Goal: Transaction & Acquisition: Purchase product/service

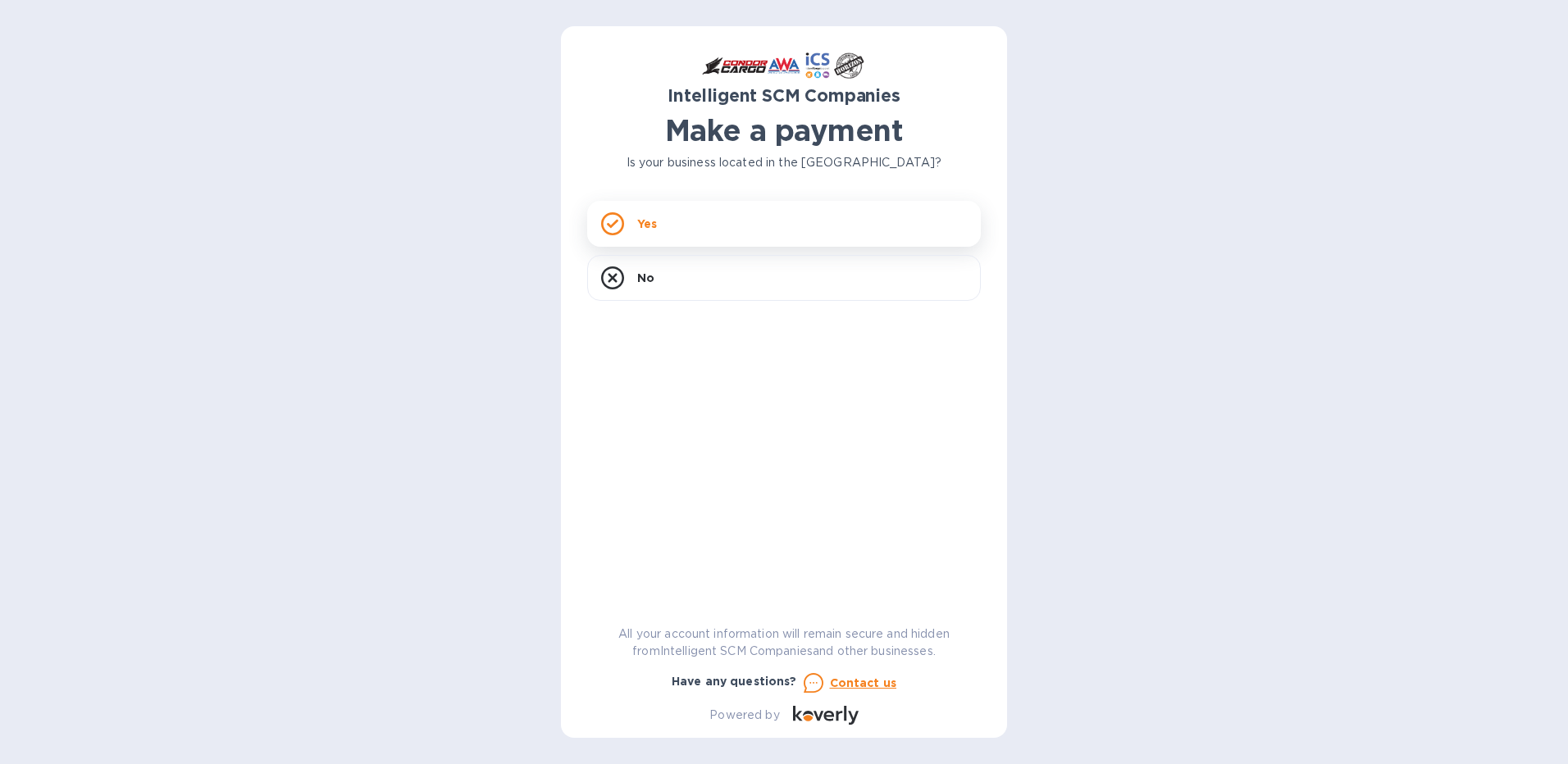
click at [694, 228] on div "Yes" at bounding box center [784, 223] width 394 height 46
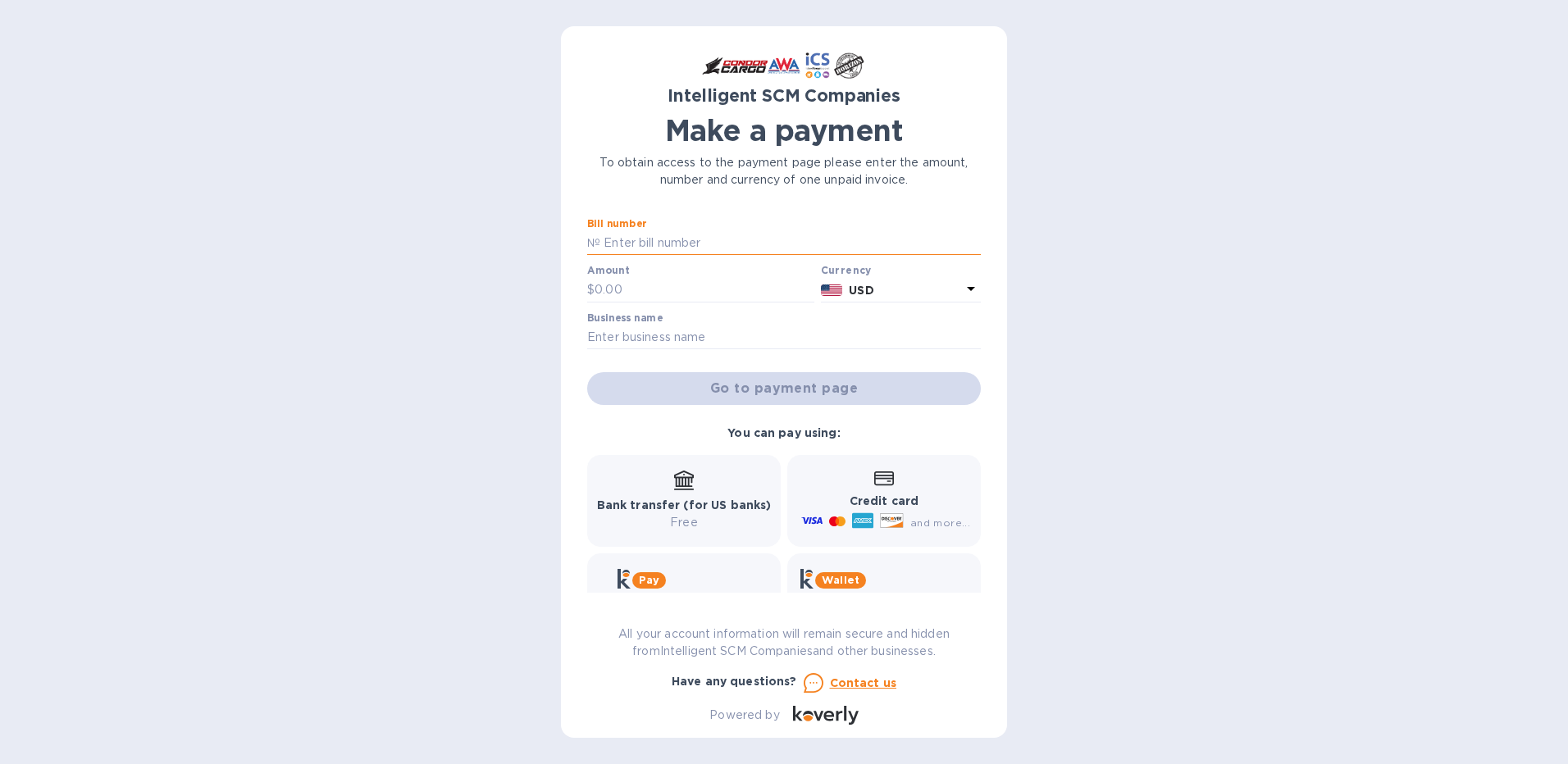
click at [744, 247] on input "text" at bounding box center [791, 243] width 381 height 24
type input "S00521234"
click at [682, 291] on input "text" at bounding box center [704, 290] width 220 height 24
type input "525.00"
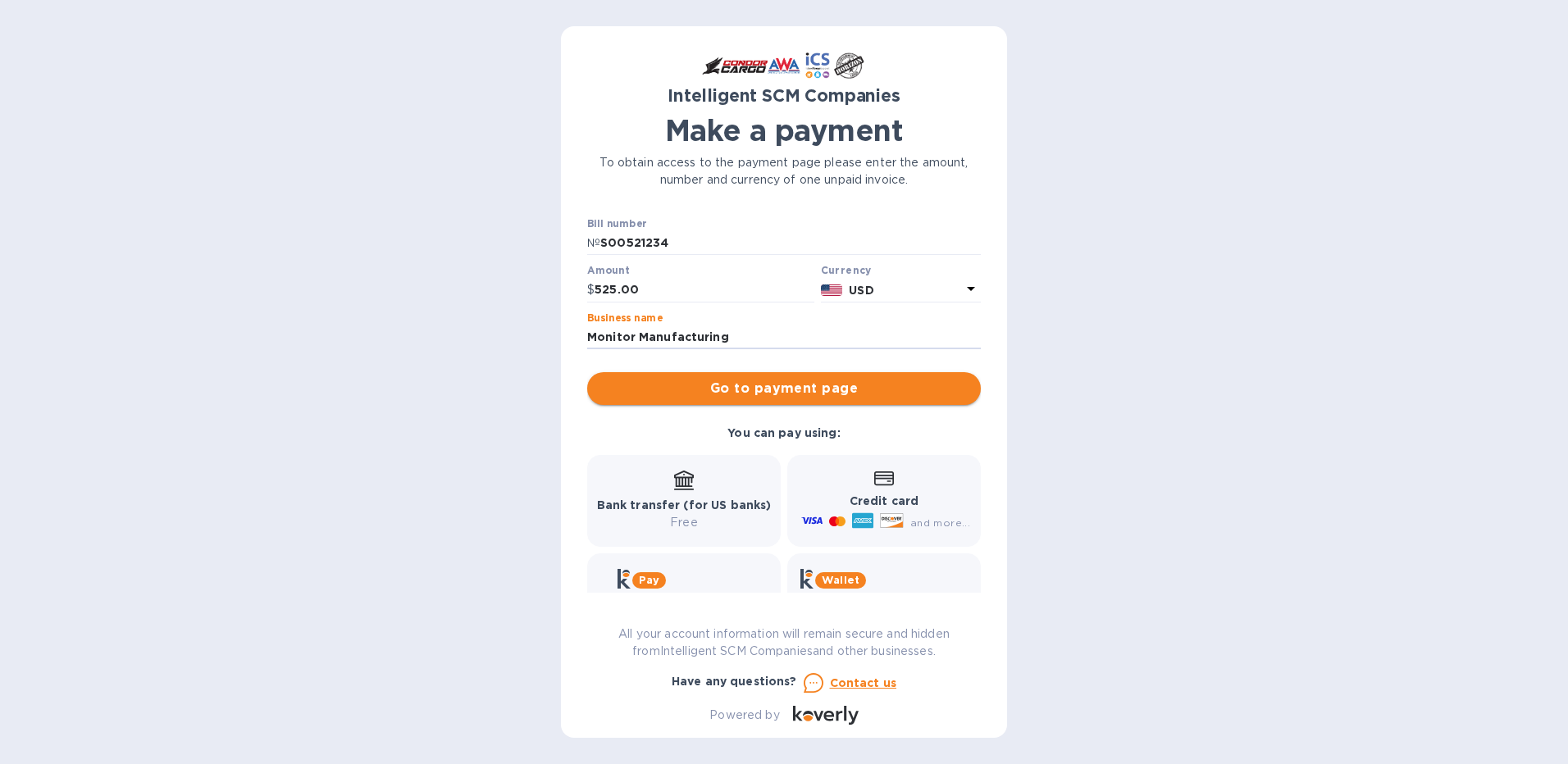
type input "Monitor Manufacturing"
click at [764, 394] on span "Go to payment page" at bounding box center [784, 388] width 368 height 20
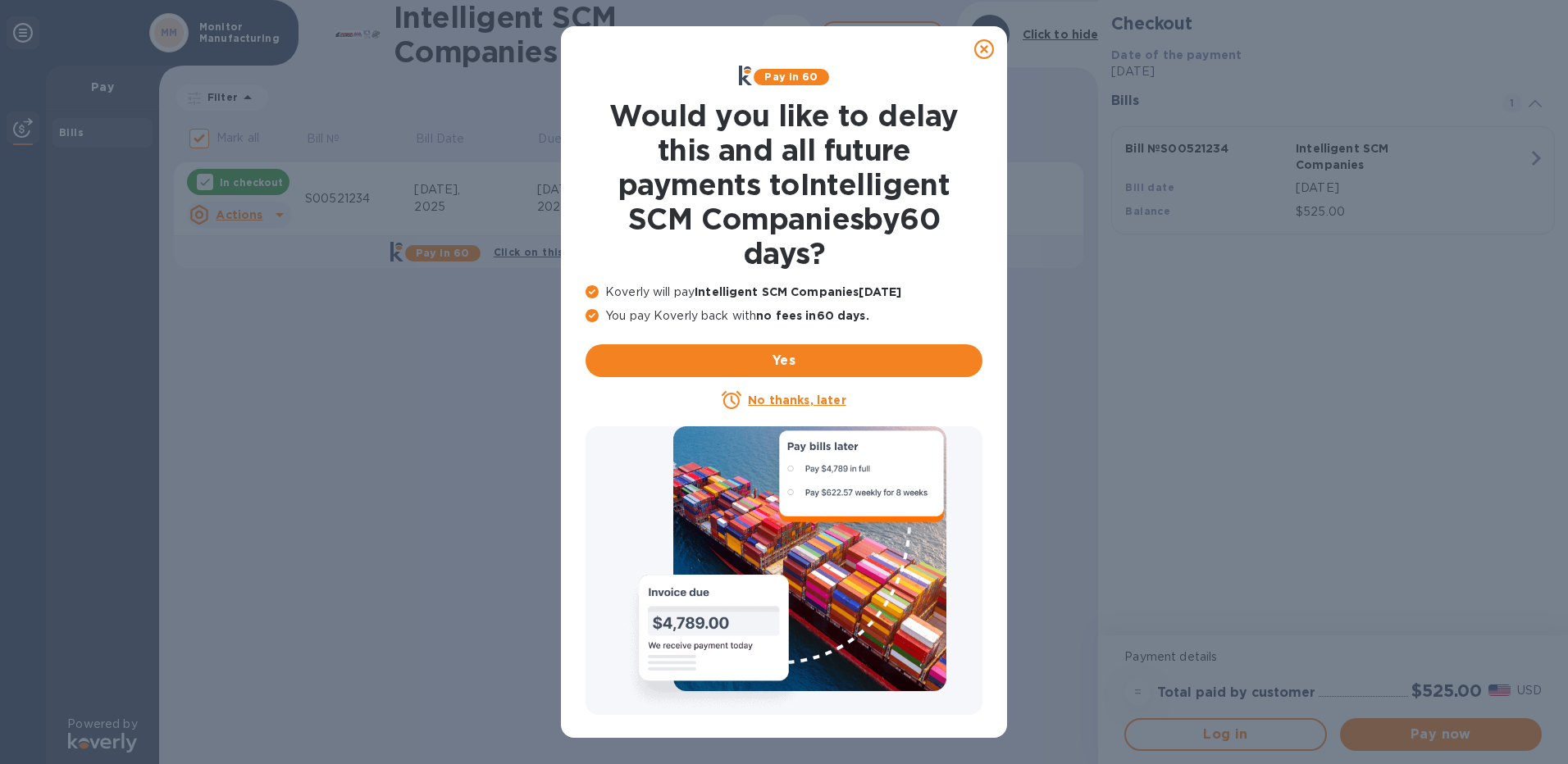
click at [791, 402] on u "No thanks, later" at bounding box center [797, 400] width 98 height 13
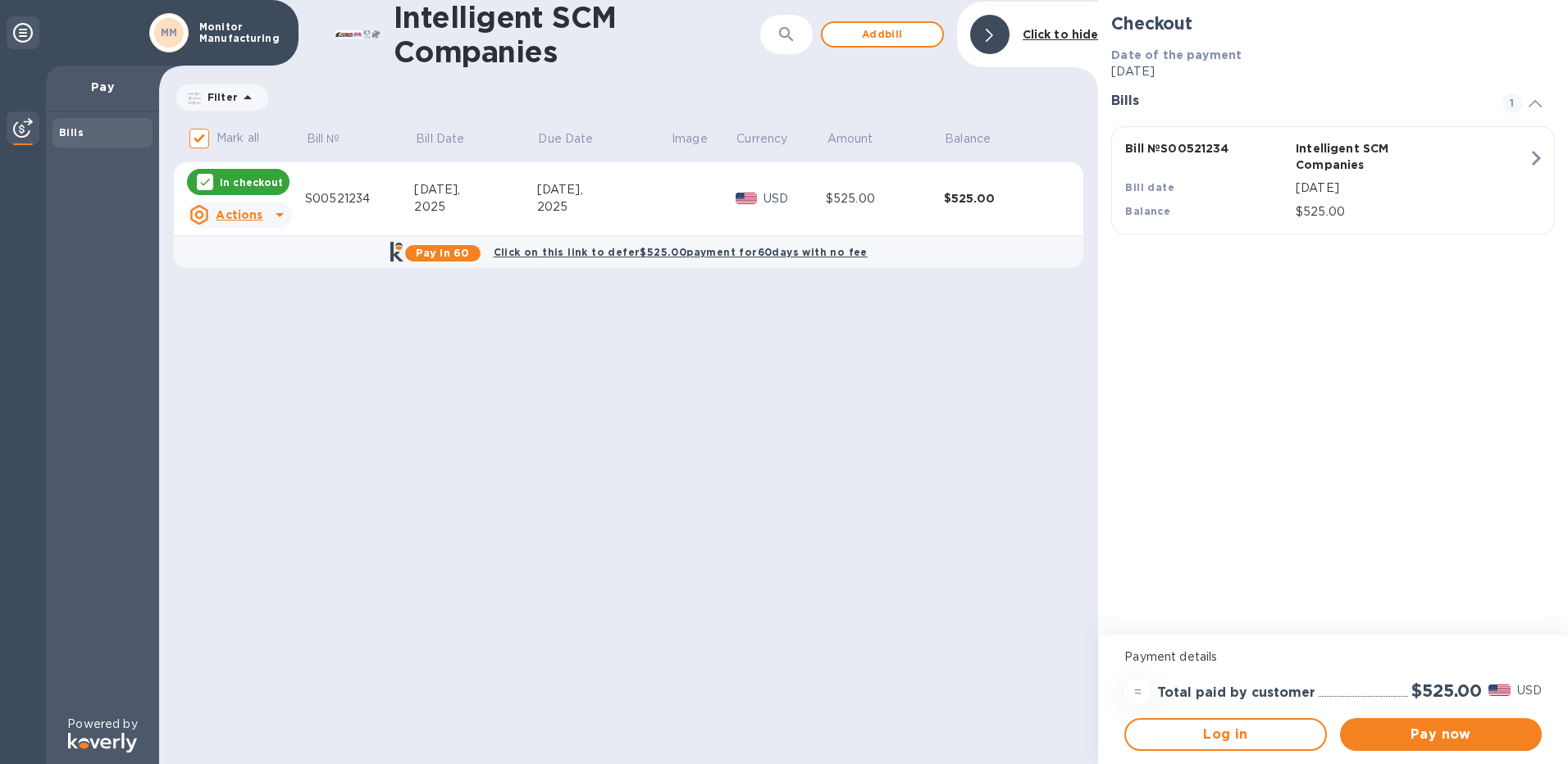
click at [251, 187] on p "In checkout" at bounding box center [251, 182] width 63 height 14
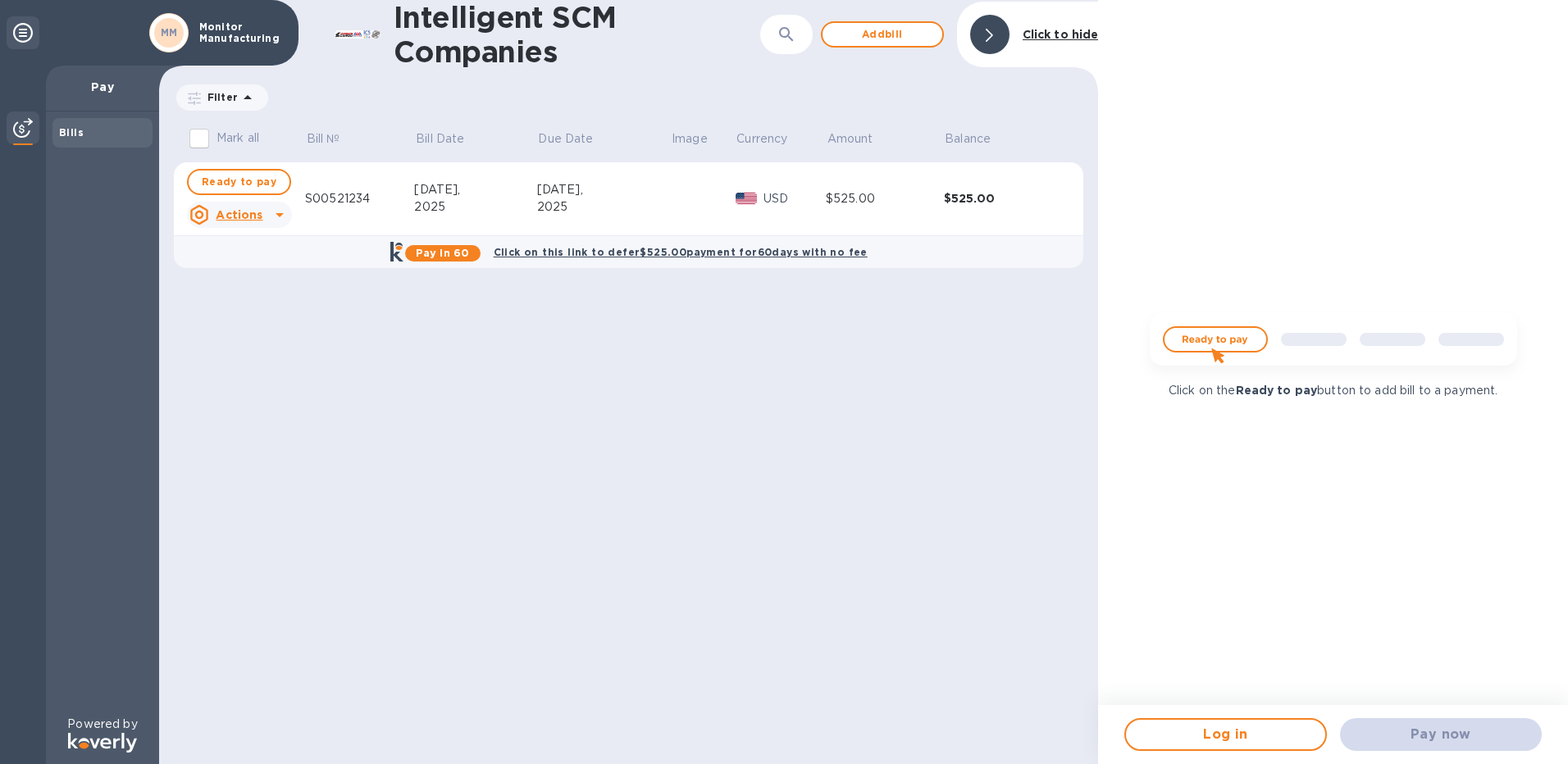
click at [1243, 340] on img at bounding box center [1333, 347] width 394 height 79
click at [1429, 728] on div "Pay now" at bounding box center [1441, 735] width 215 height 46
click at [1199, 333] on img at bounding box center [1333, 347] width 394 height 79
click at [1222, 338] on img at bounding box center [1333, 347] width 394 height 79
click at [248, 184] on span "Ready to pay" at bounding box center [238, 182] width 74 height 20
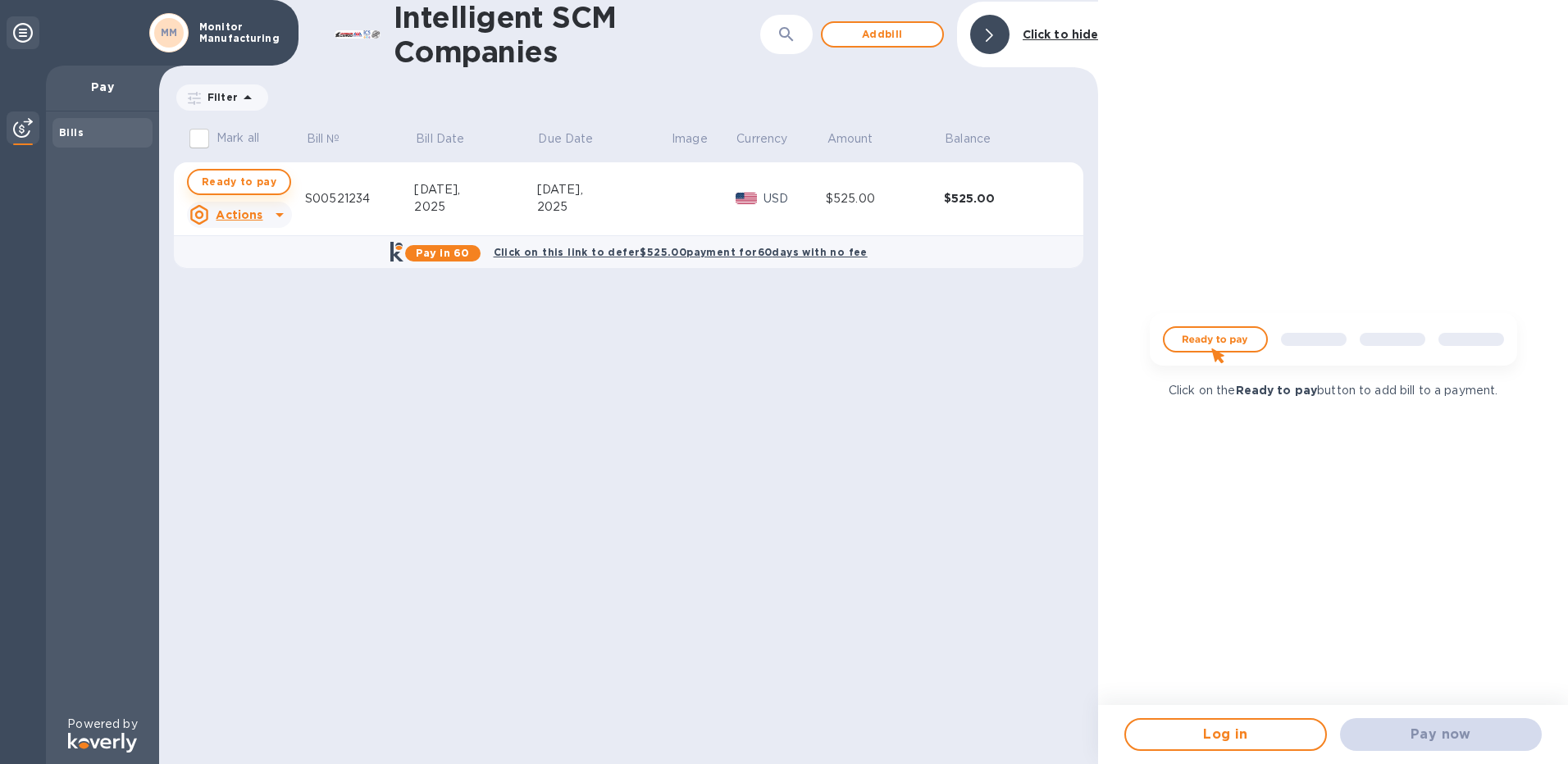
checkbox input "true"
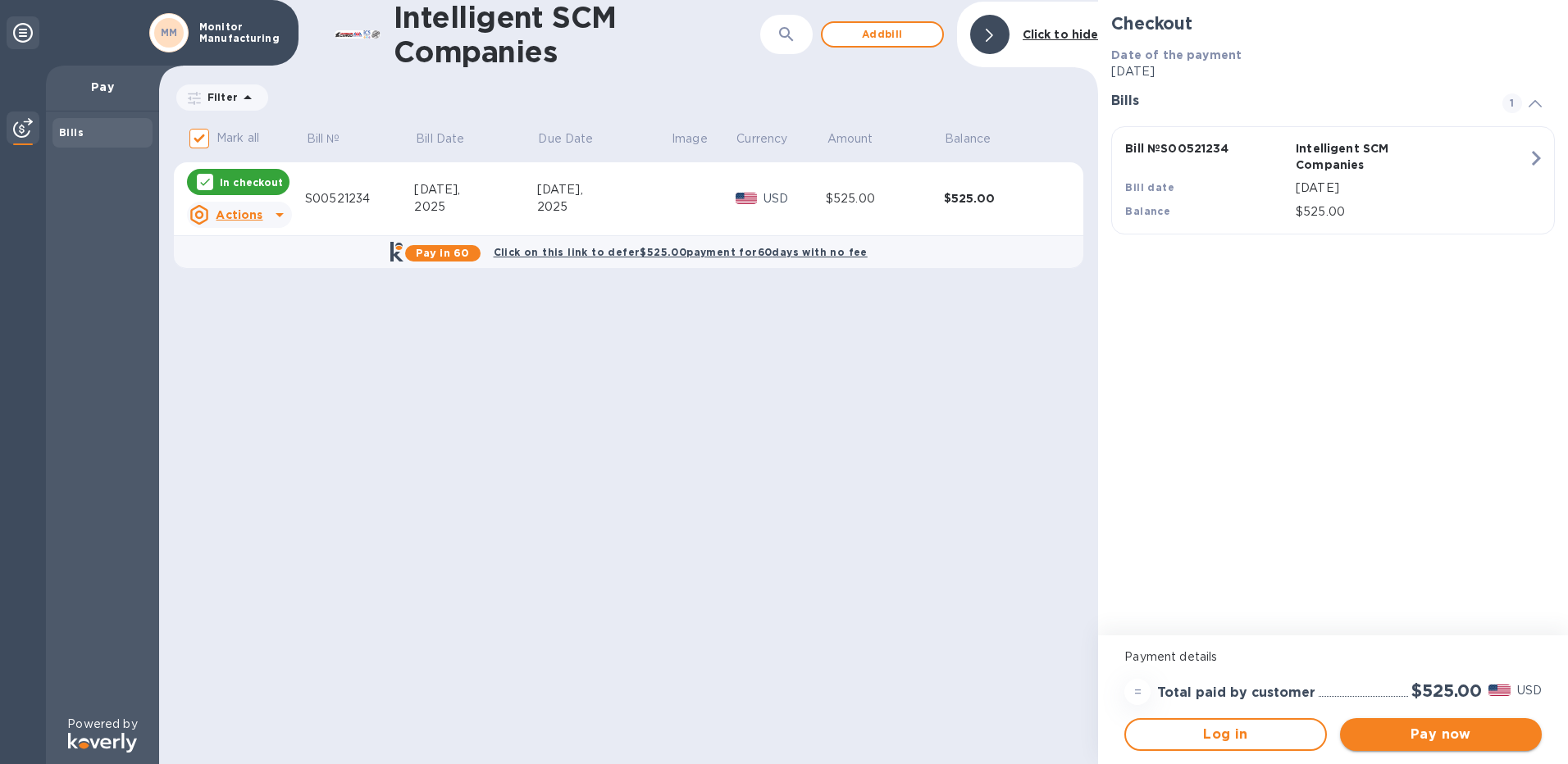
click at [1451, 736] on span "Pay now" at bounding box center [1441, 734] width 175 height 20
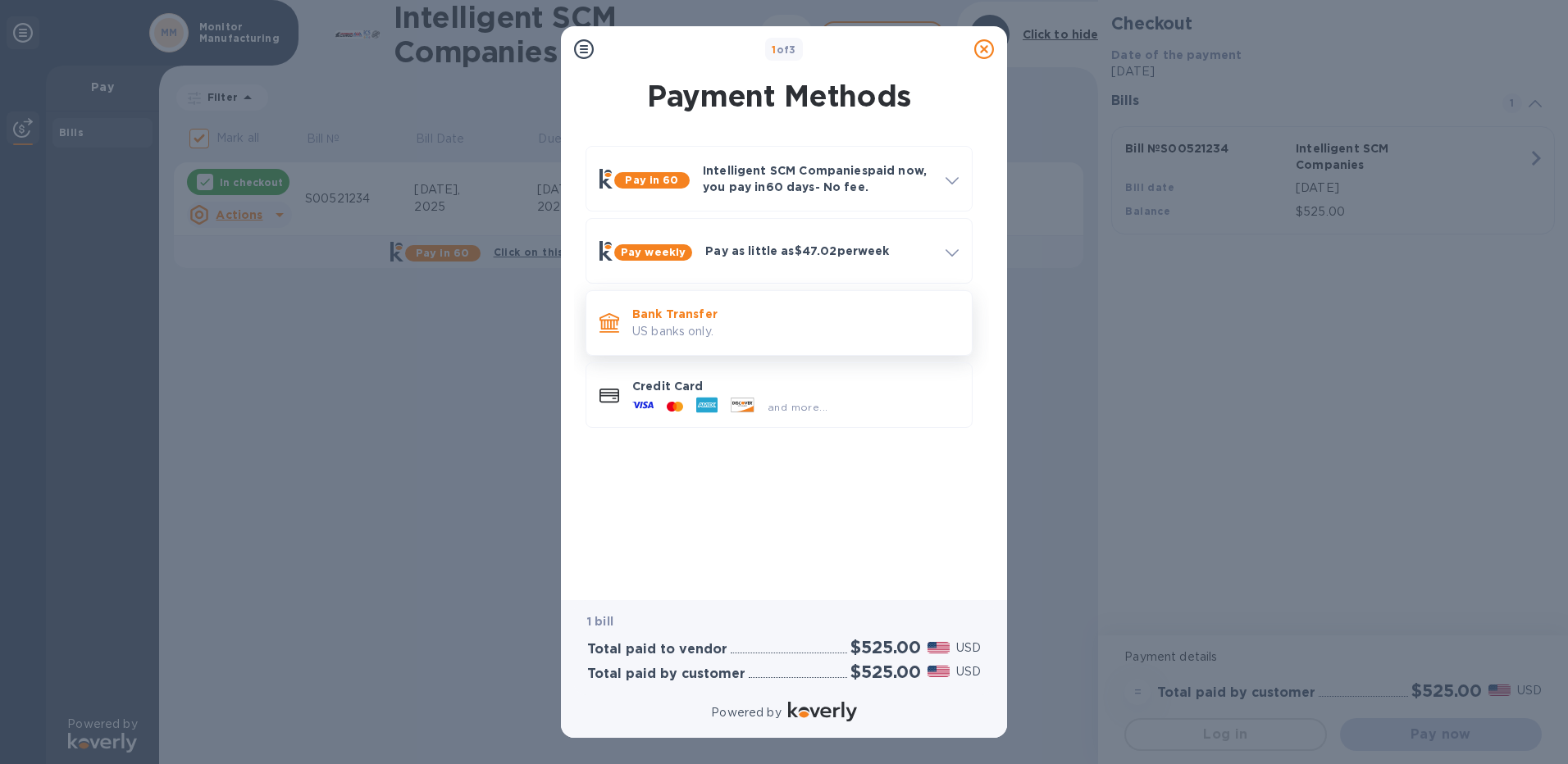
click at [721, 323] on p "US banks only." at bounding box center [795, 332] width 326 height 17
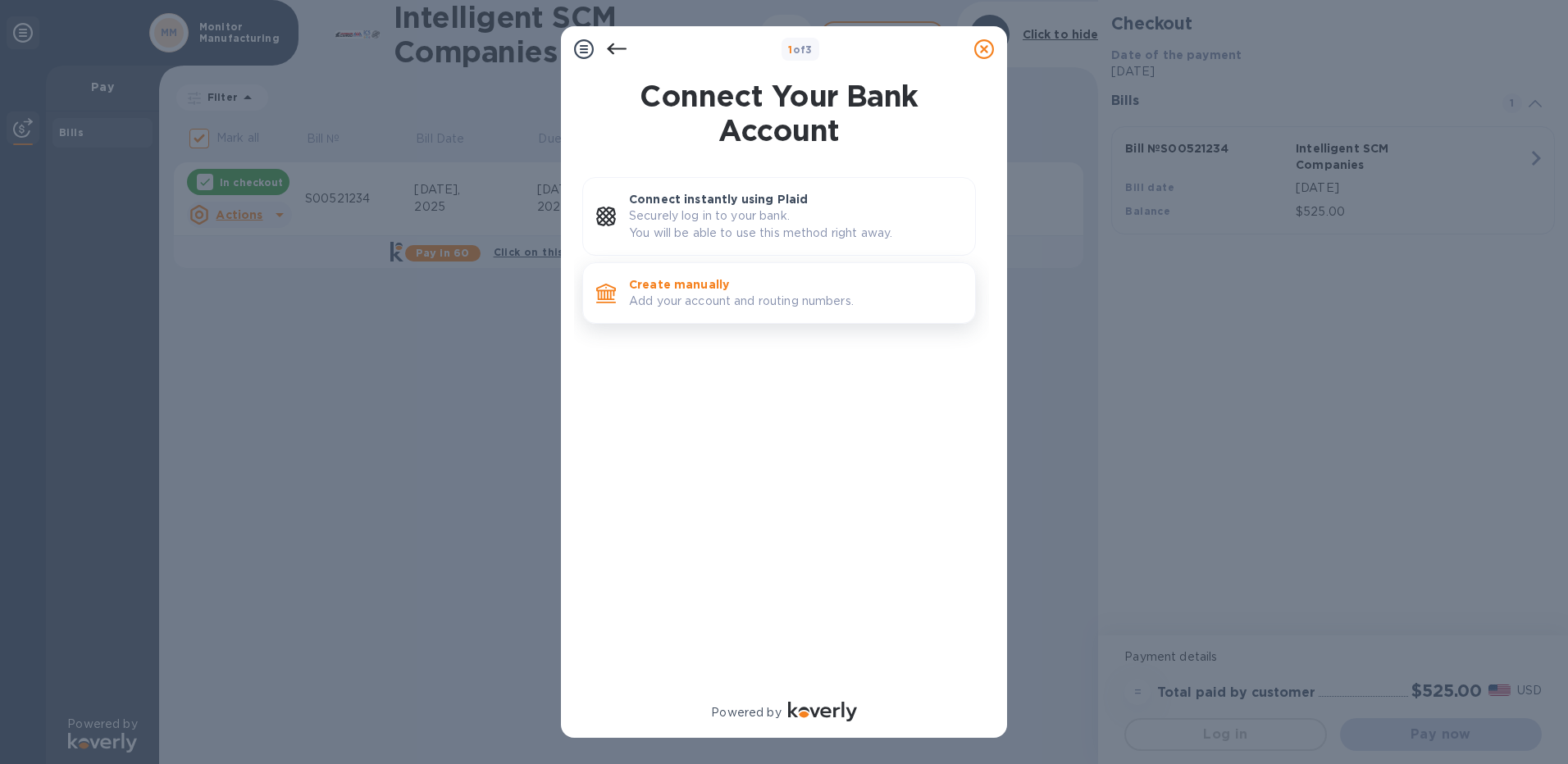
click at [708, 294] on p "Add your account and routing numbers." at bounding box center [795, 301] width 333 height 17
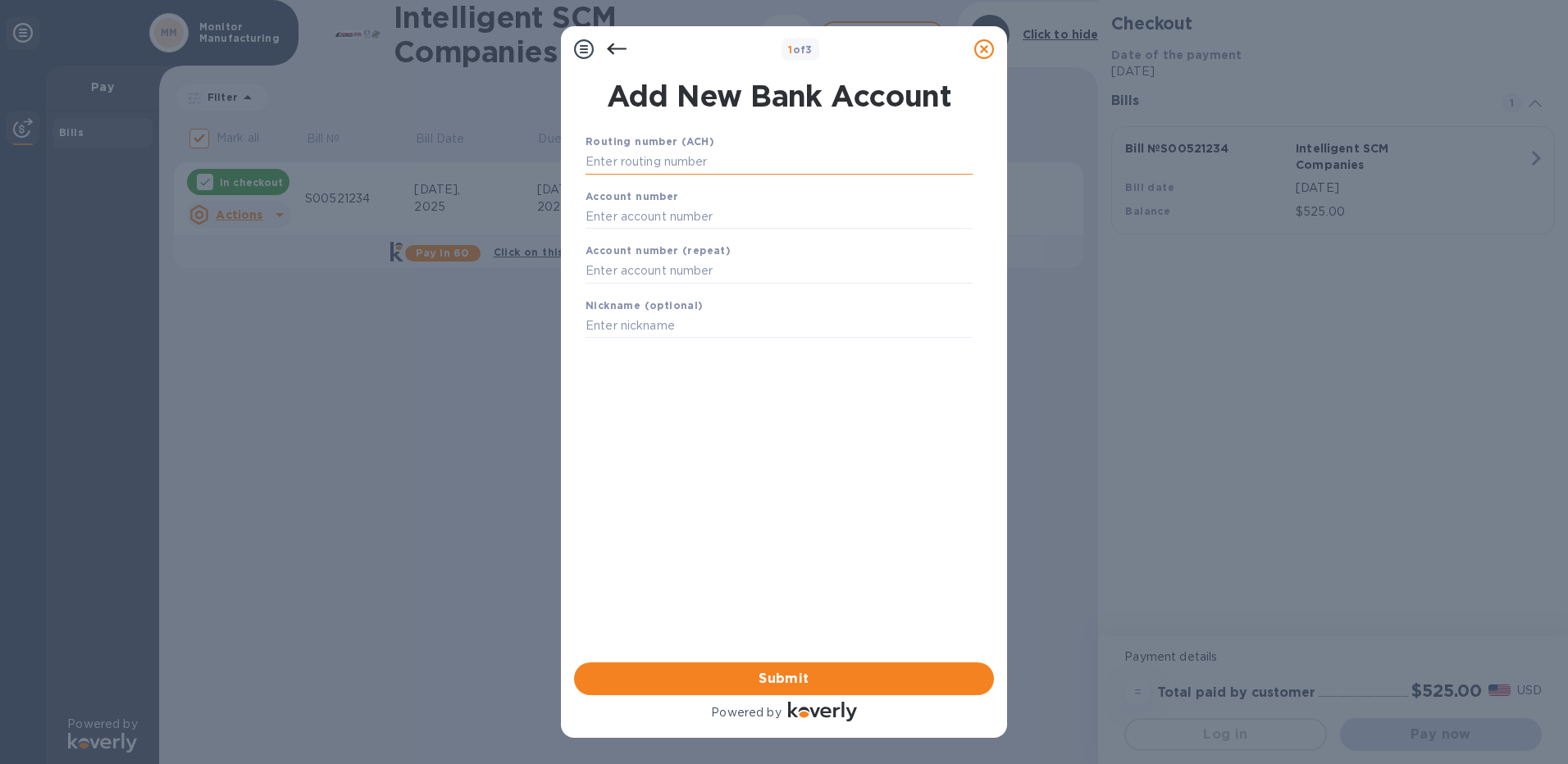
click at [705, 157] on input "text" at bounding box center [778, 162] width 387 height 24
type input "091000022"
type input "130108732848"
click at [699, 291] on input "text" at bounding box center [778, 292] width 387 height 24
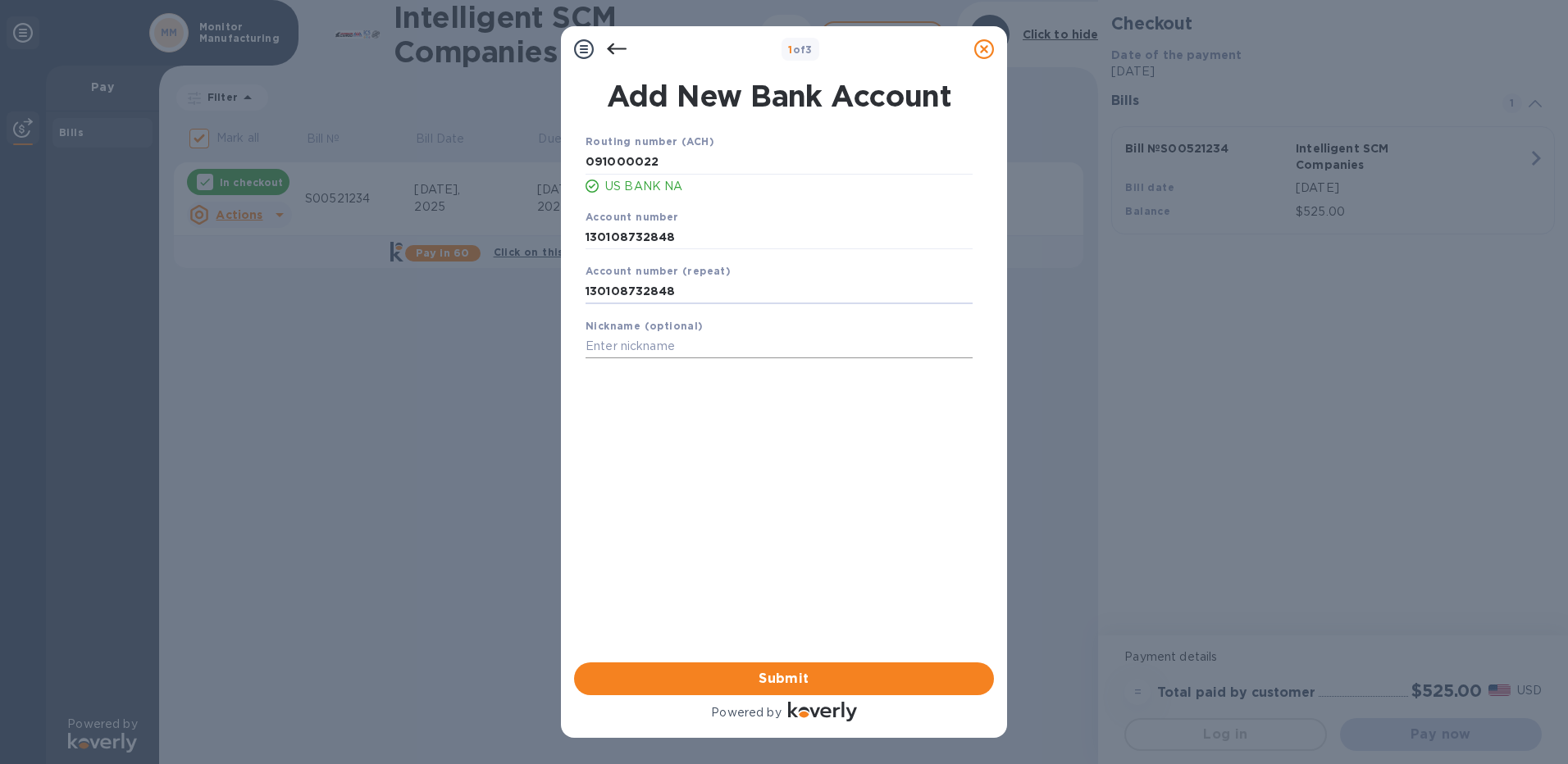
type input "130108732848"
click at [636, 351] on input "text" at bounding box center [778, 347] width 387 height 24
type input "MMC"
click at [769, 674] on span "Submit" at bounding box center [784, 678] width 394 height 20
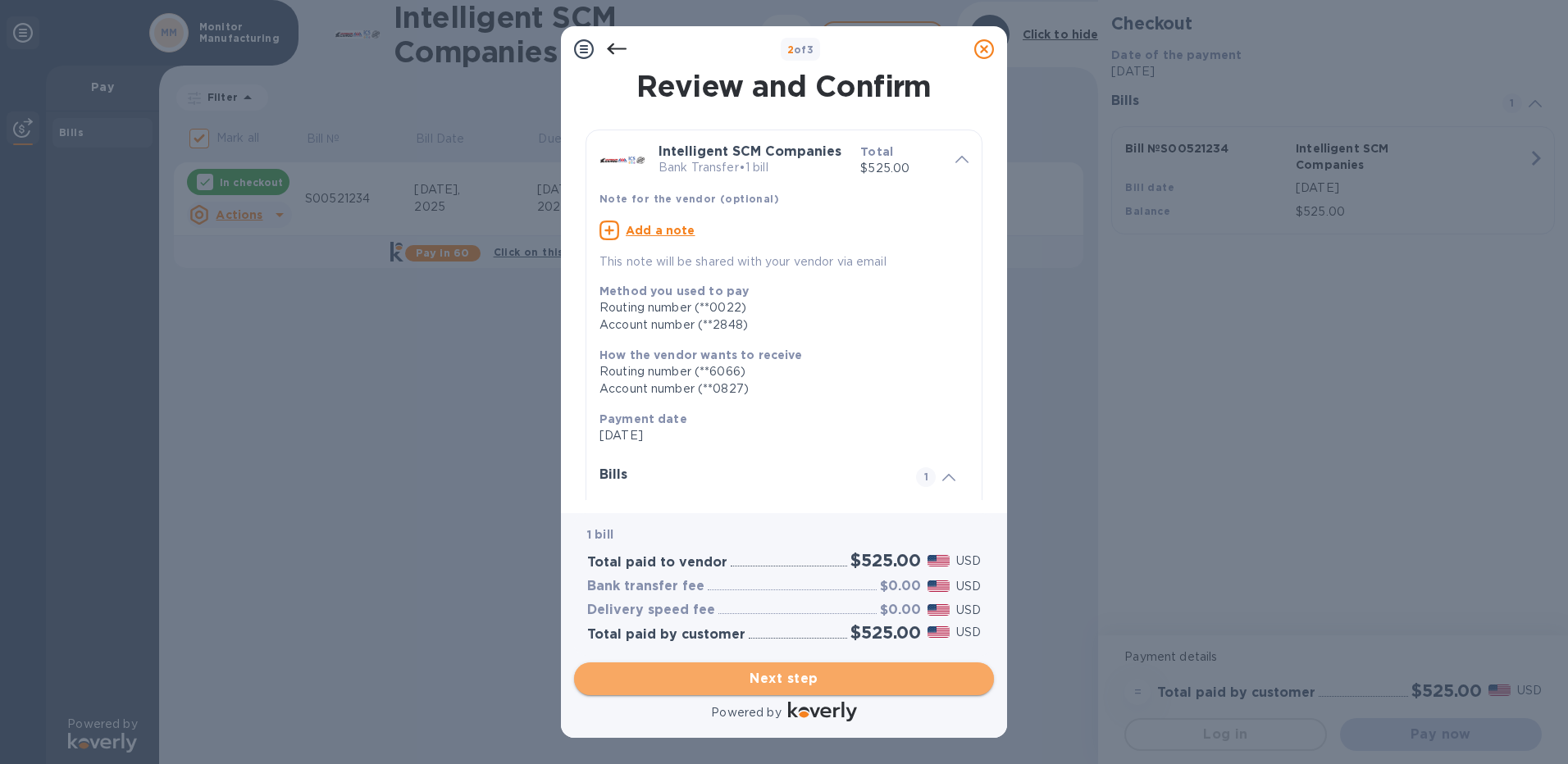
click at [765, 677] on span "Next step" at bounding box center [784, 678] width 394 height 20
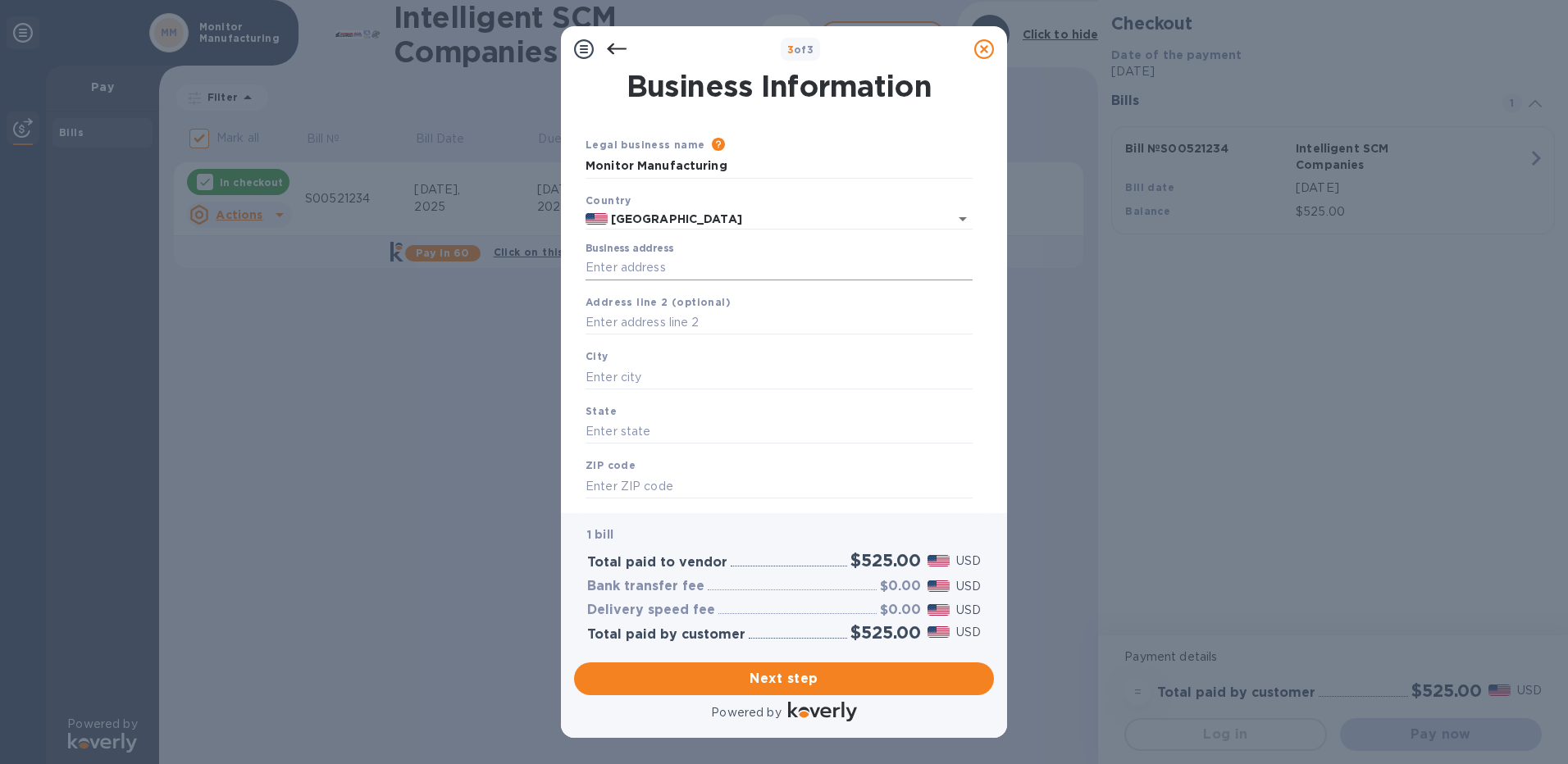
click at [648, 269] on input "Business address" at bounding box center [778, 268] width 387 height 24
click at [690, 377] on input "text" at bounding box center [778, 377] width 387 height 24
click at [871, 269] on input "1450 West Avenue, Cartersville, GA, USA" at bounding box center [778, 268] width 387 height 24
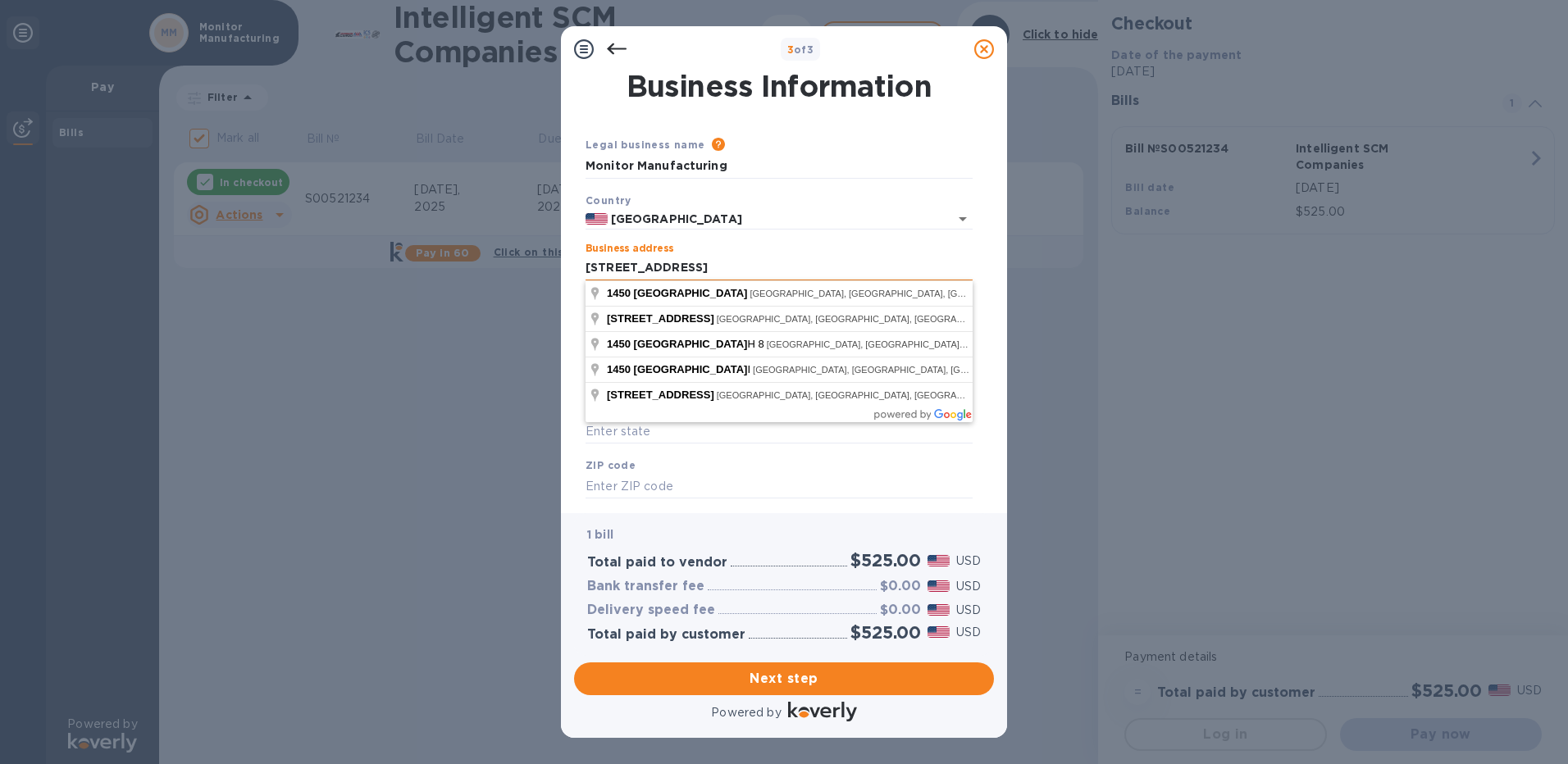
type input "1450 West Avenue"
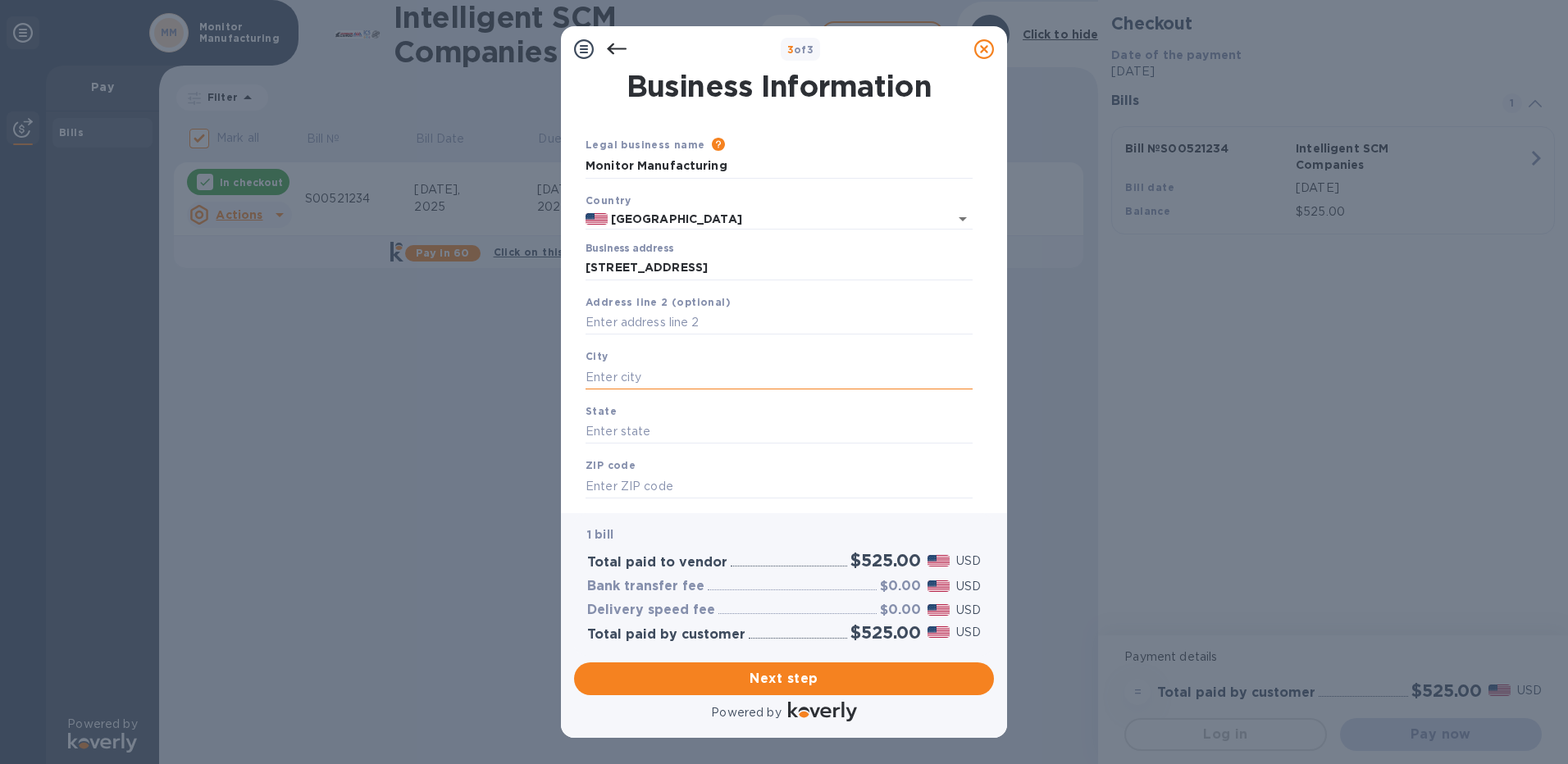
click at [655, 366] on input "text" at bounding box center [778, 377] width 387 height 24
type input "Cartersville"
type input "GA"
type input "30120"
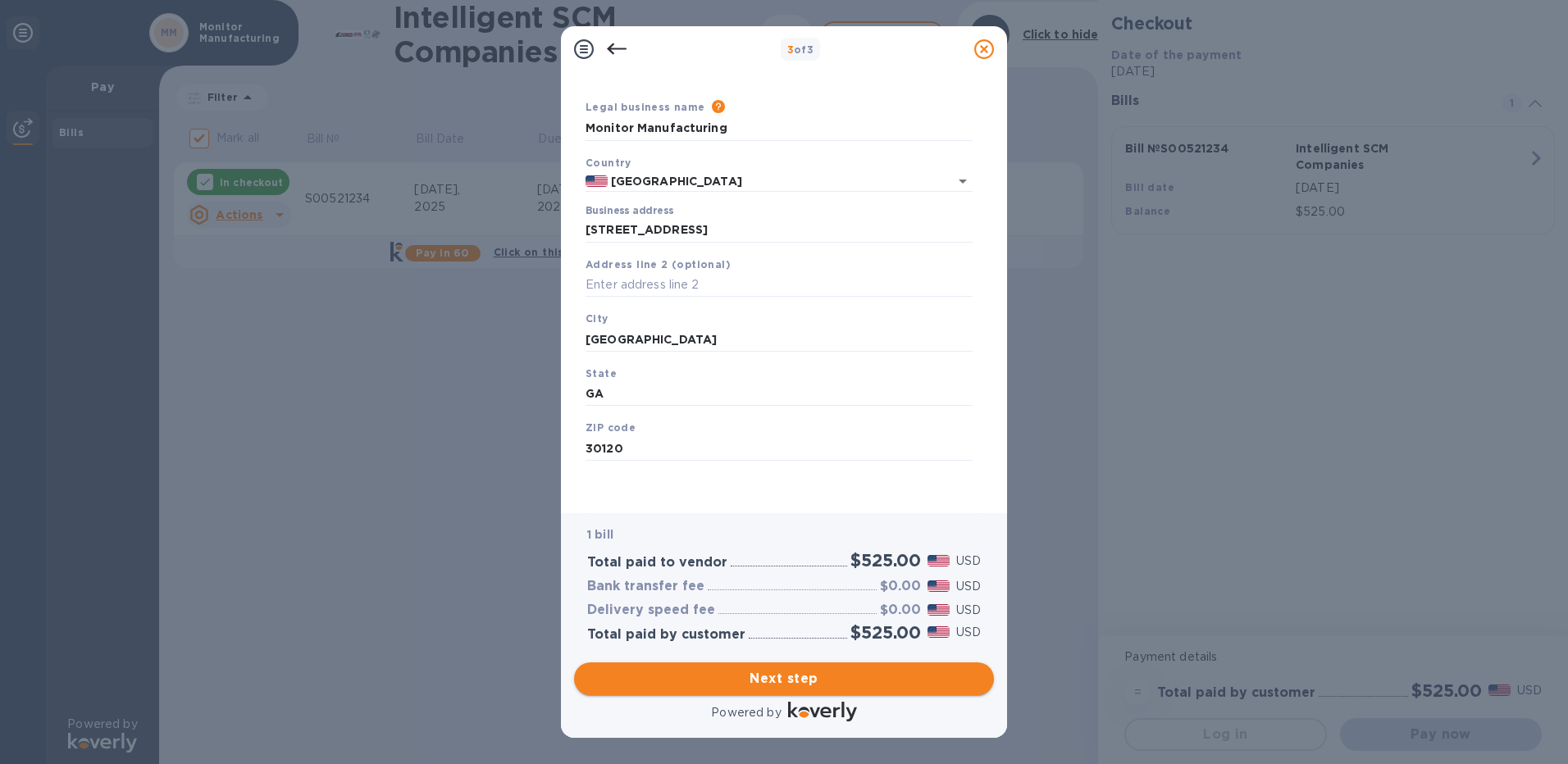
click at [774, 681] on span "Next step" at bounding box center [784, 678] width 394 height 20
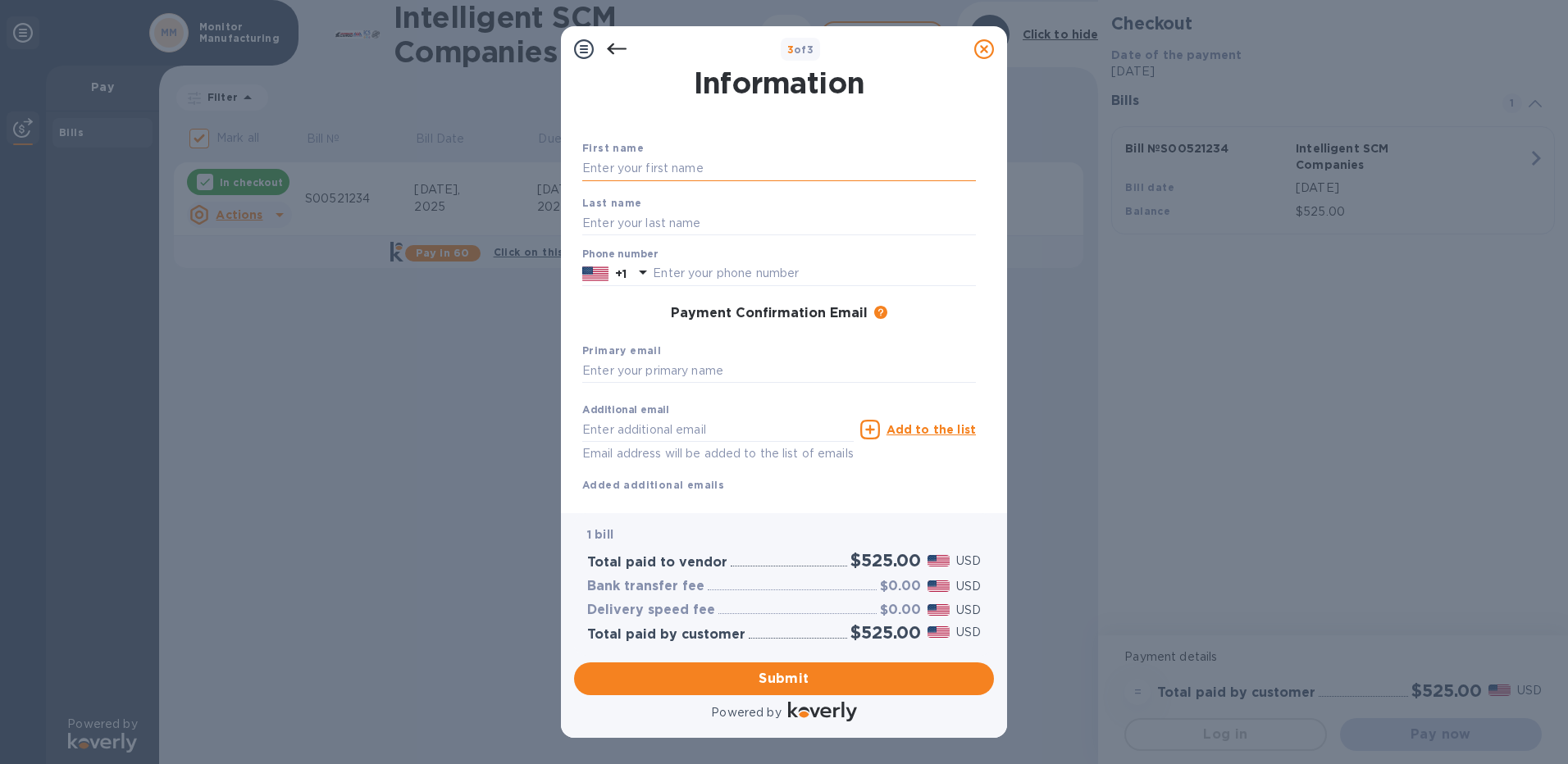
click at [655, 160] on input "text" at bounding box center [779, 169] width 394 height 24
type input "[PERSON_NAME]"
type input "9179411784"
type input "[EMAIL_ADDRESS][DOMAIN_NAME]"
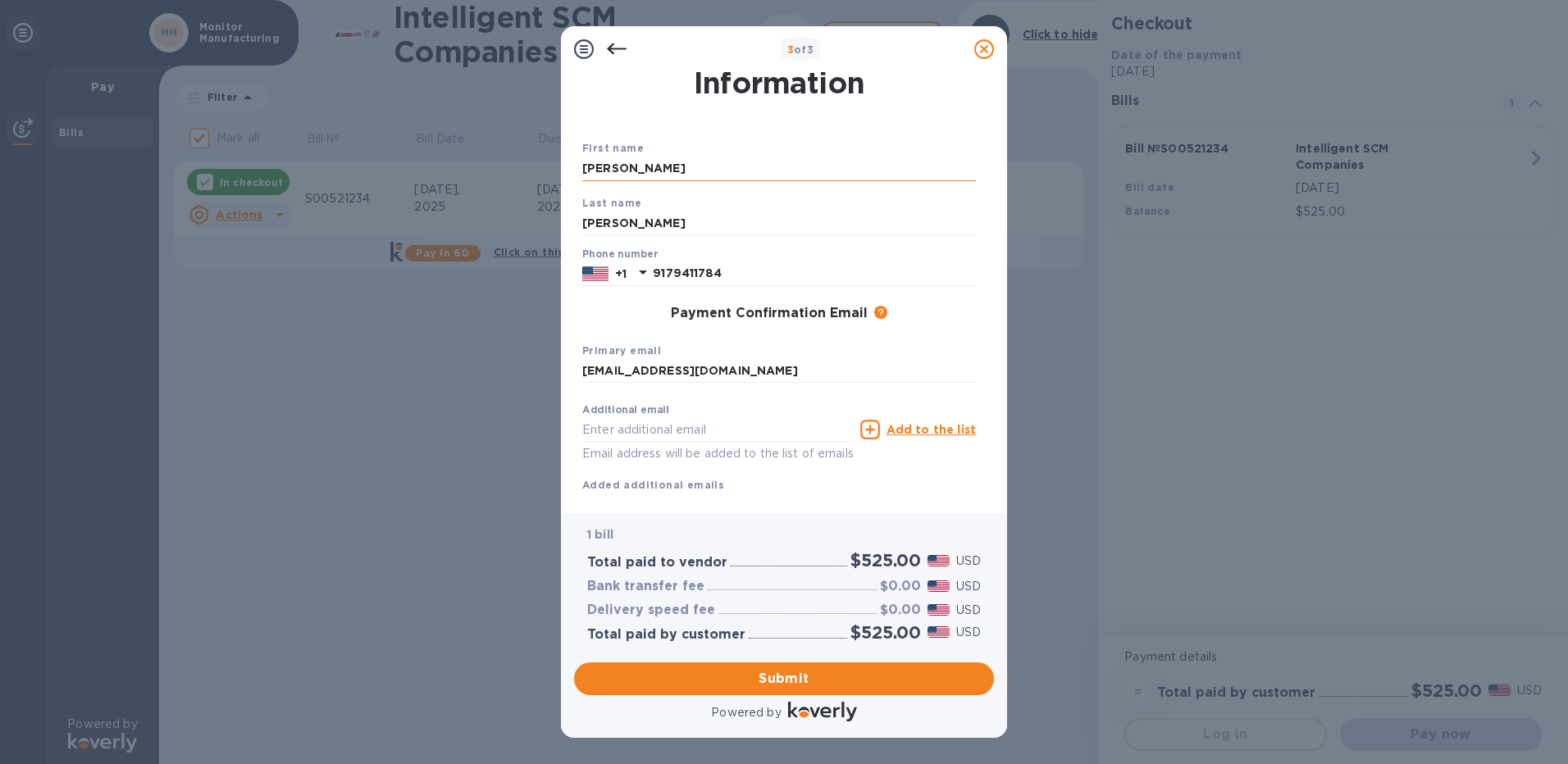
type input "[EMAIL_ADDRESS][DOMAIN_NAME]"
drag, startPoint x: 758, startPoint y: 376, endPoint x: 504, endPoint y: 376, distance: 254.0
click at [504, 376] on div "3 of 3 Payment Contact Information First name Derrick Last name Finley Phone nu…" at bounding box center [784, 382] width 1568 height 764
type input "[EMAIL_ADDRESS][DOMAIN_NAME]"
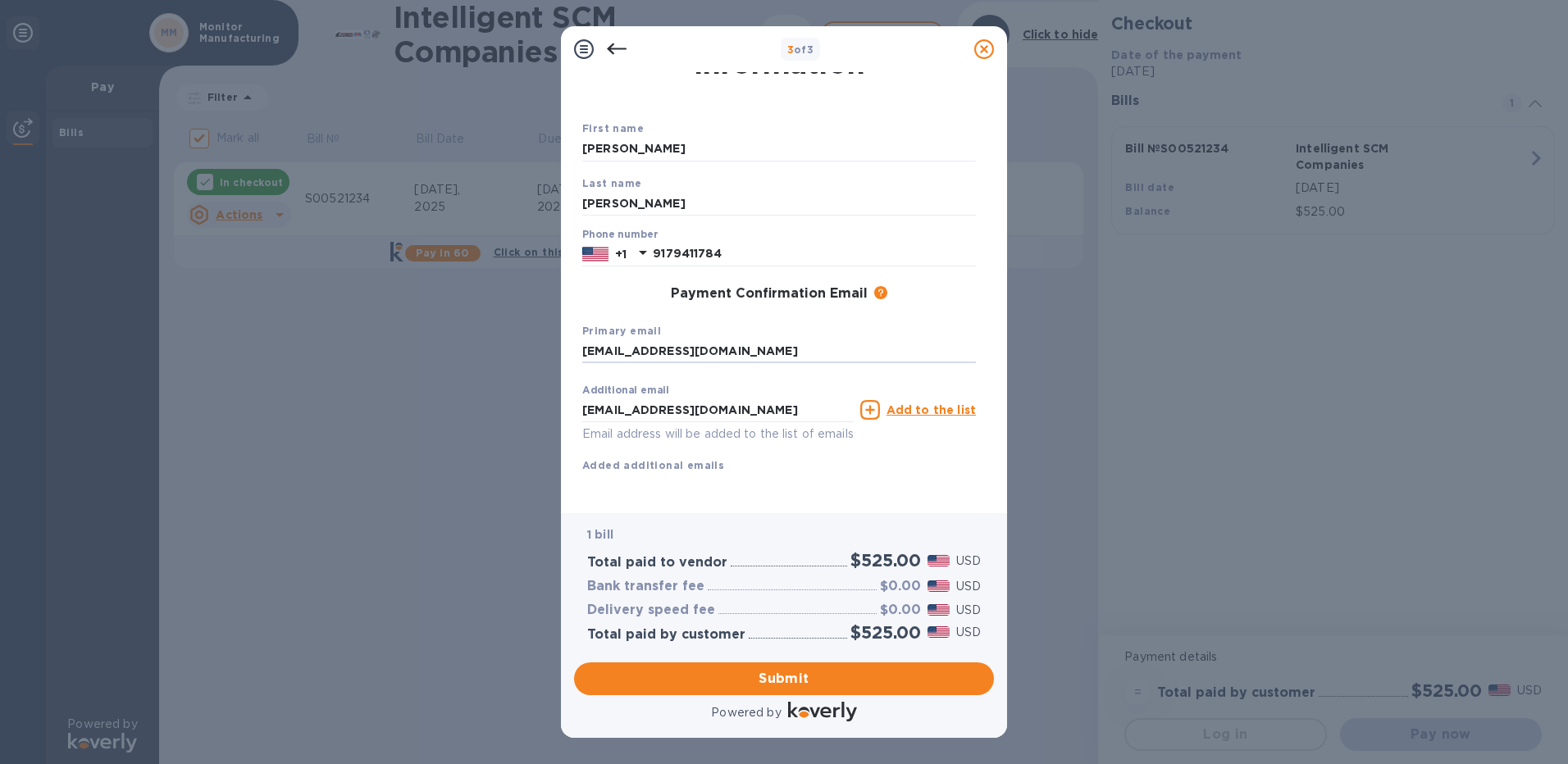
scroll to position [76, 0]
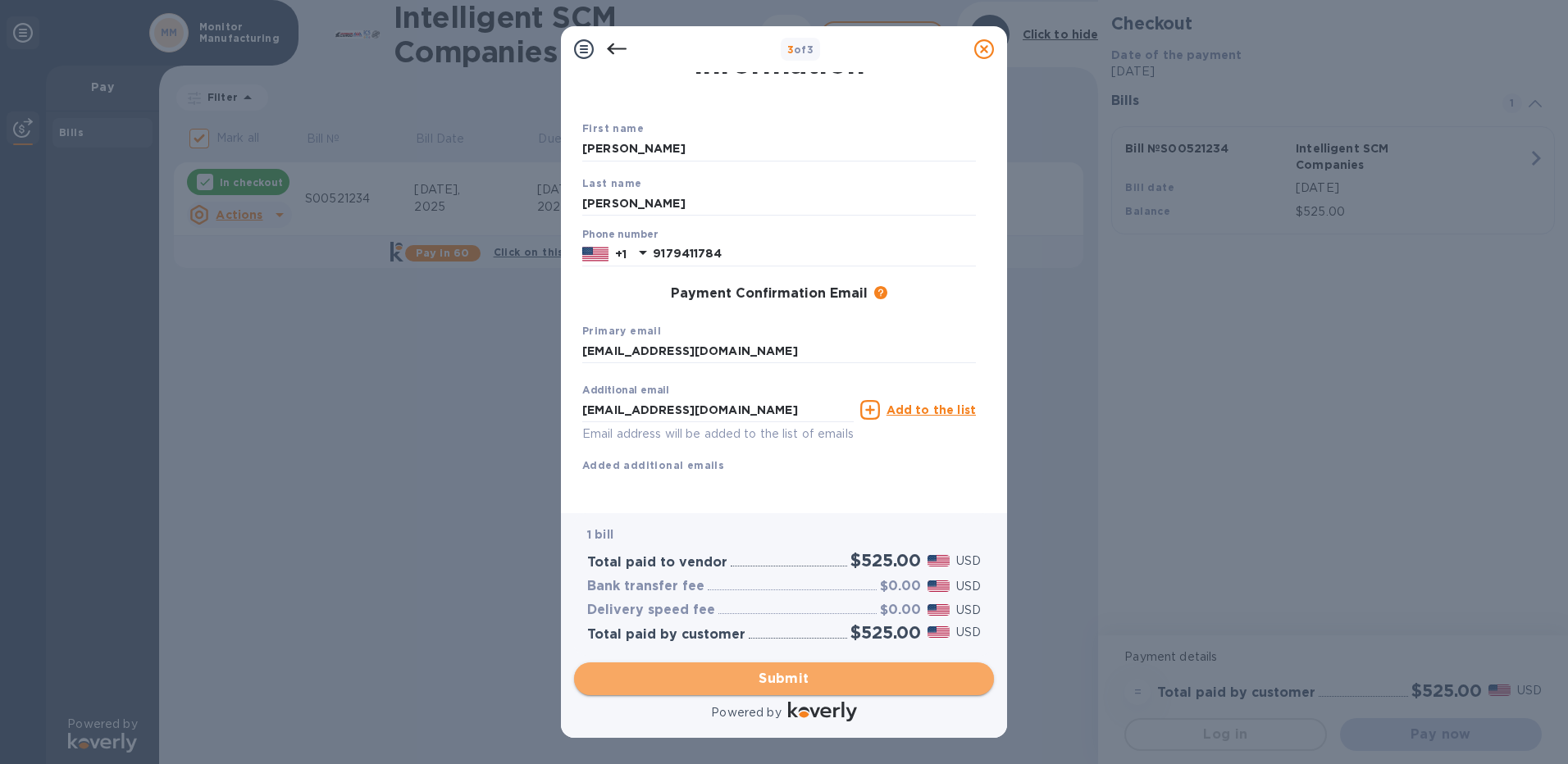
click at [797, 676] on span "Submit" at bounding box center [784, 678] width 394 height 20
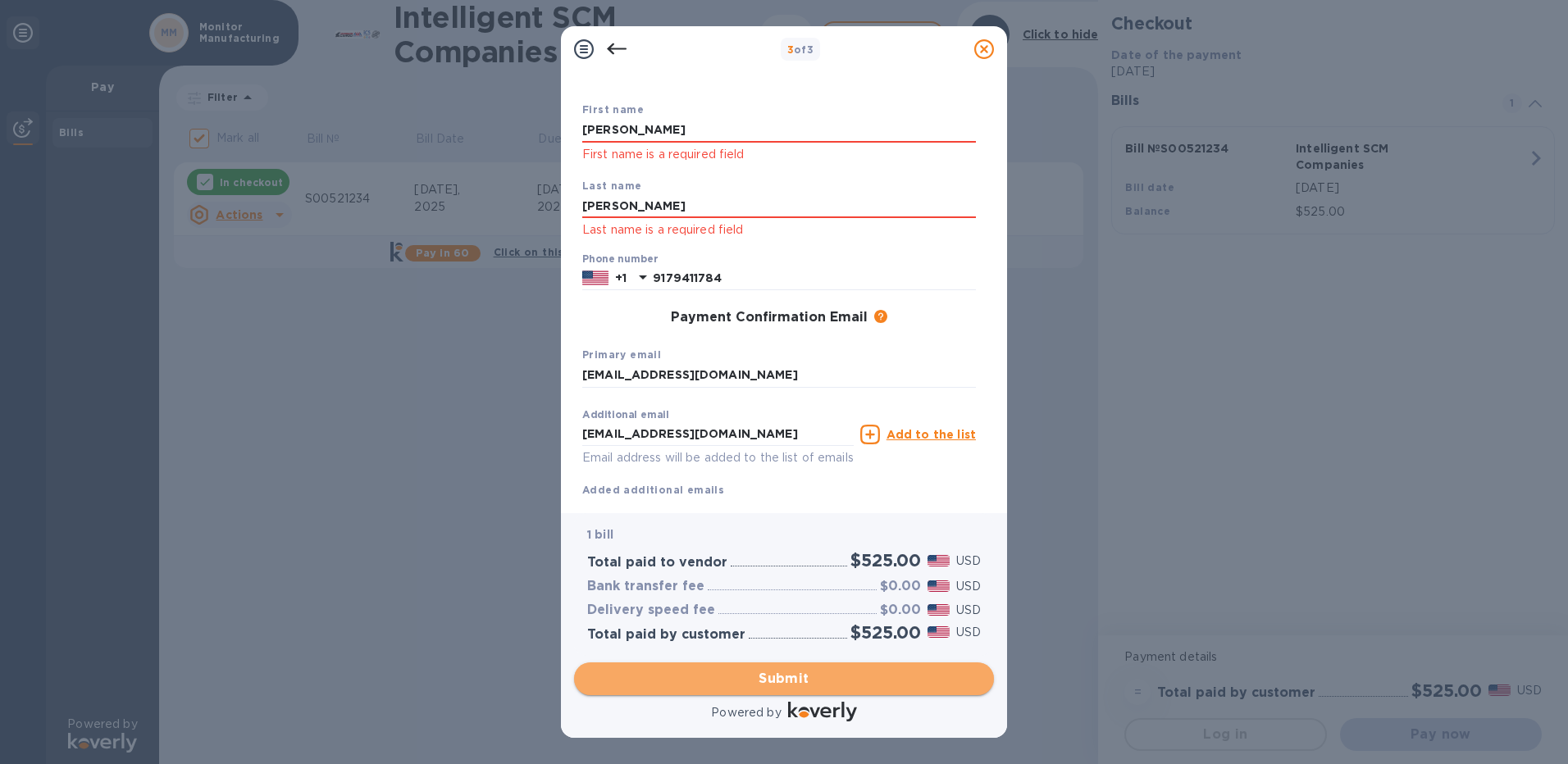
click at [791, 678] on span "Submit" at bounding box center [784, 678] width 394 height 20
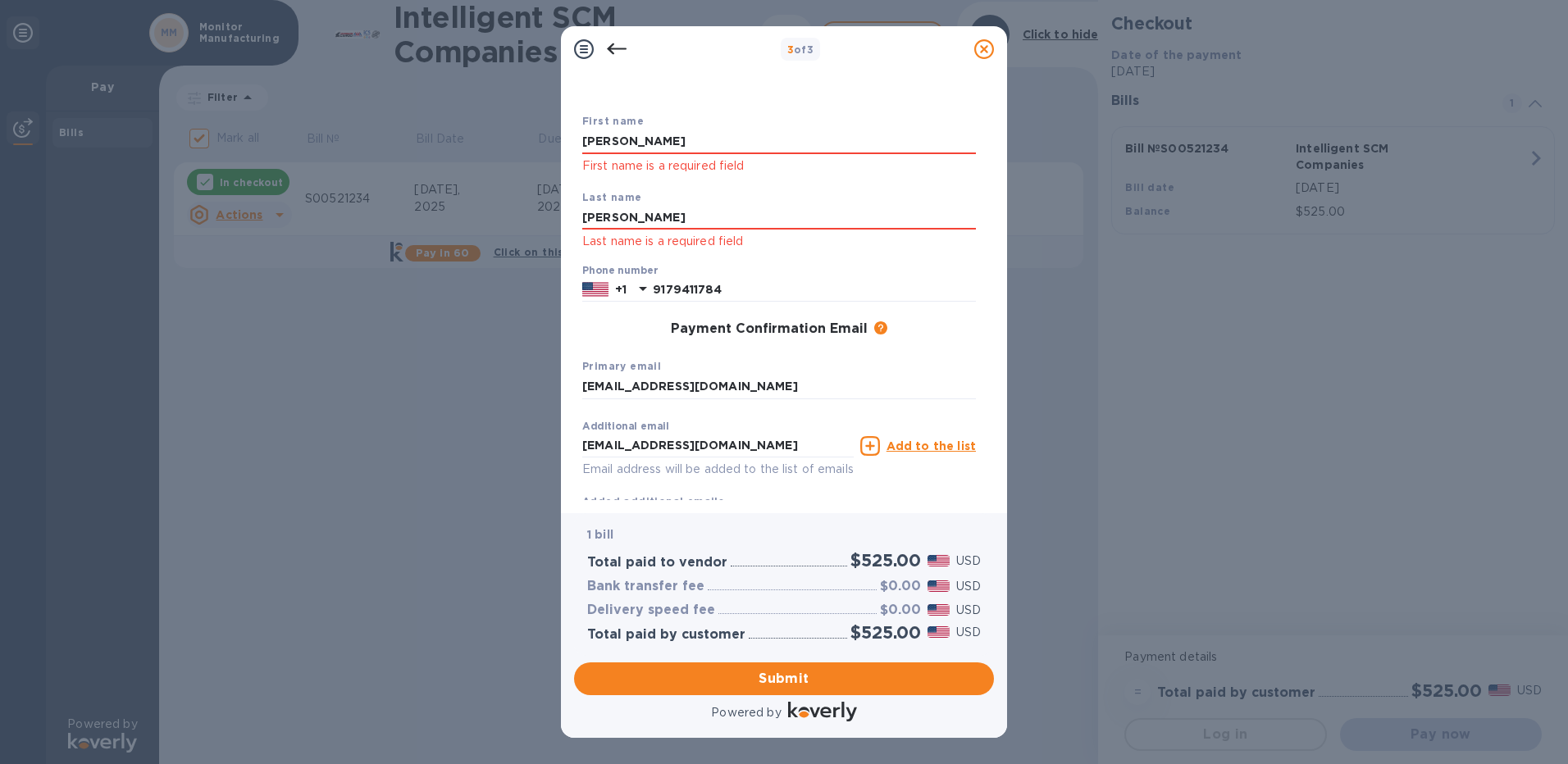
scroll to position [0, 0]
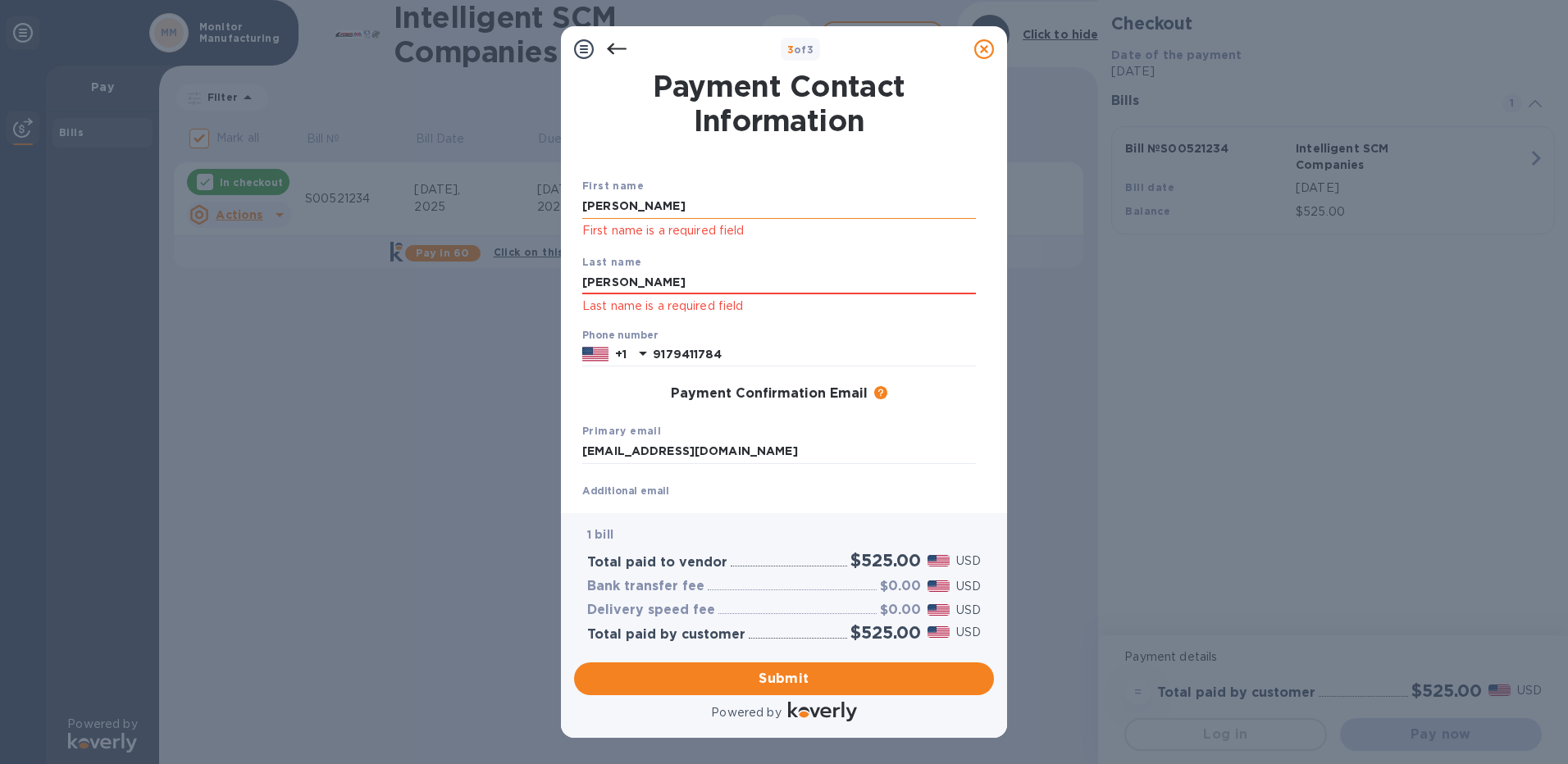
click at [638, 212] on input "[PERSON_NAME]" at bounding box center [779, 206] width 394 height 24
type input "[PERSON_NAME]"
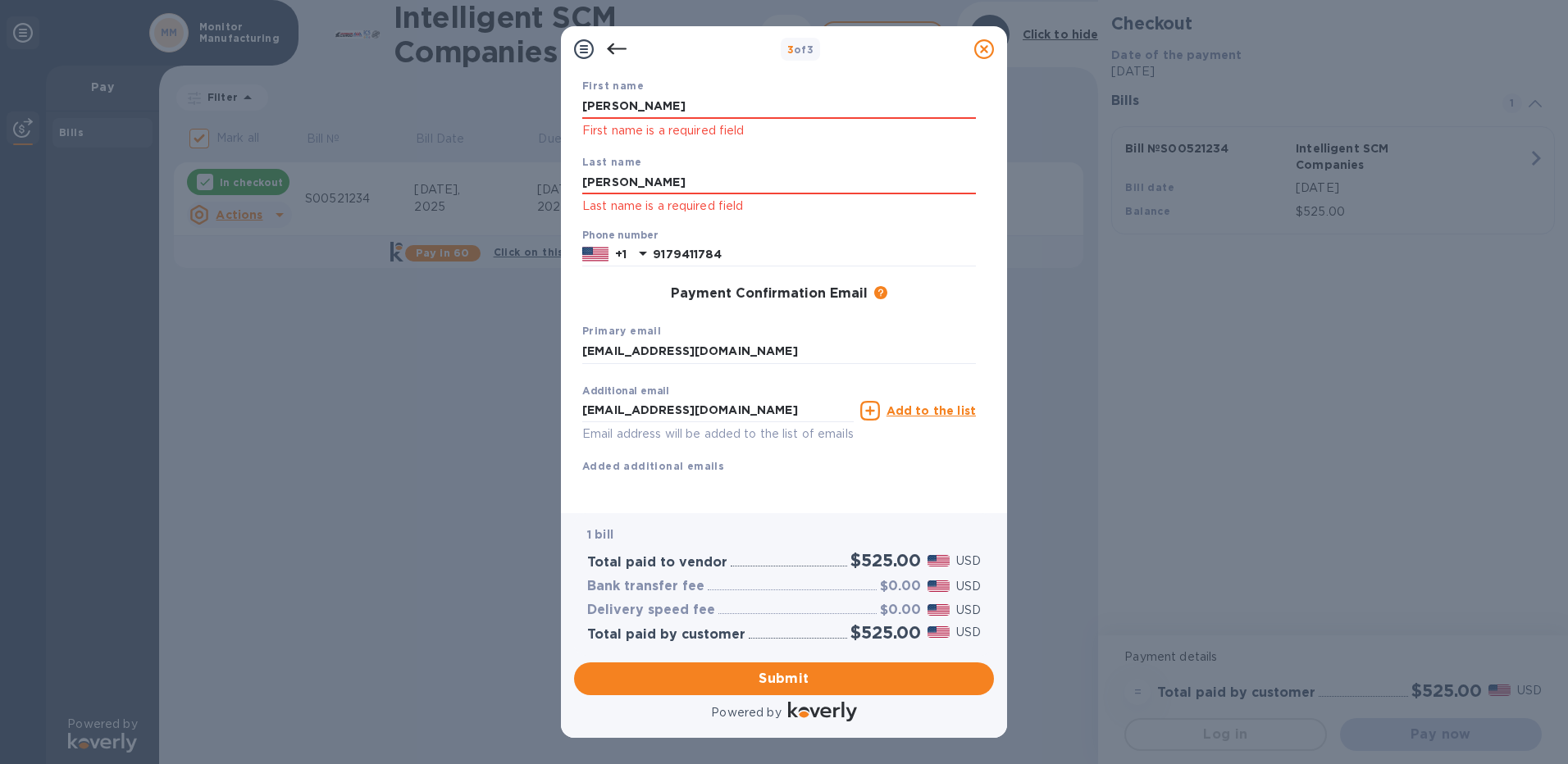
scroll to position [120, 0]
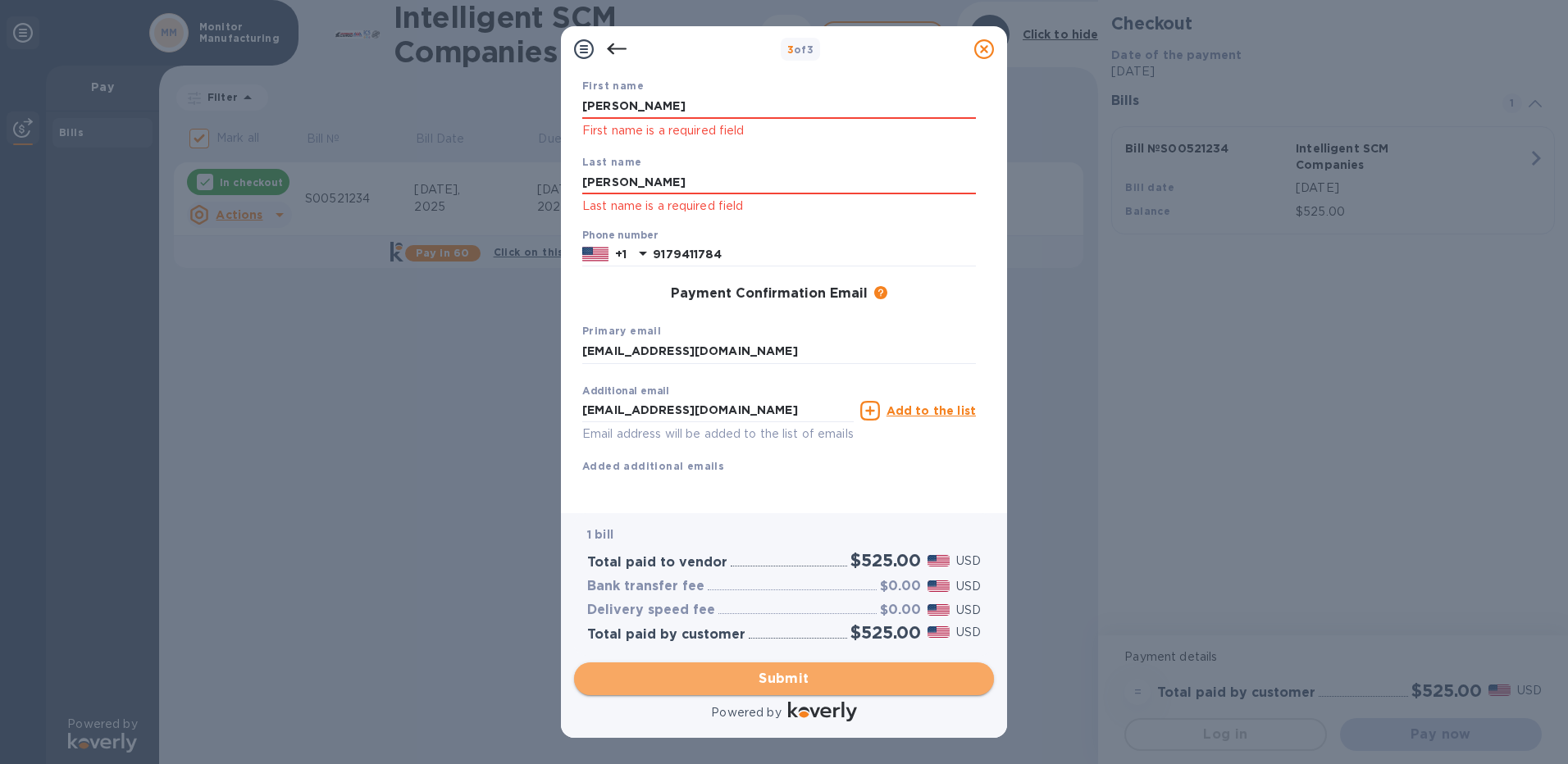
click at [773, 679] on span "Submit" at bounding box center [784, 678] width 394 height 20
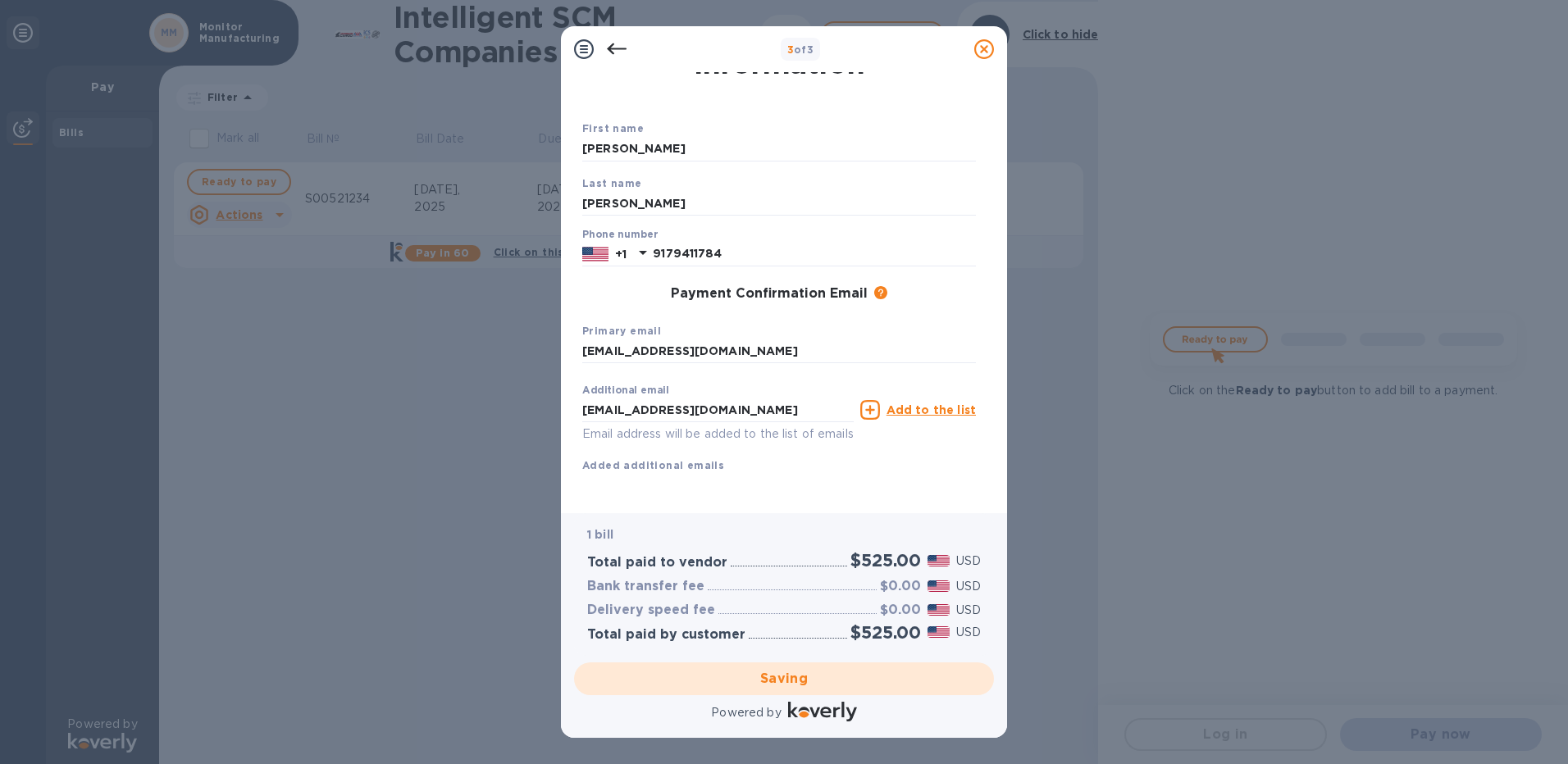
checkbox input "false"
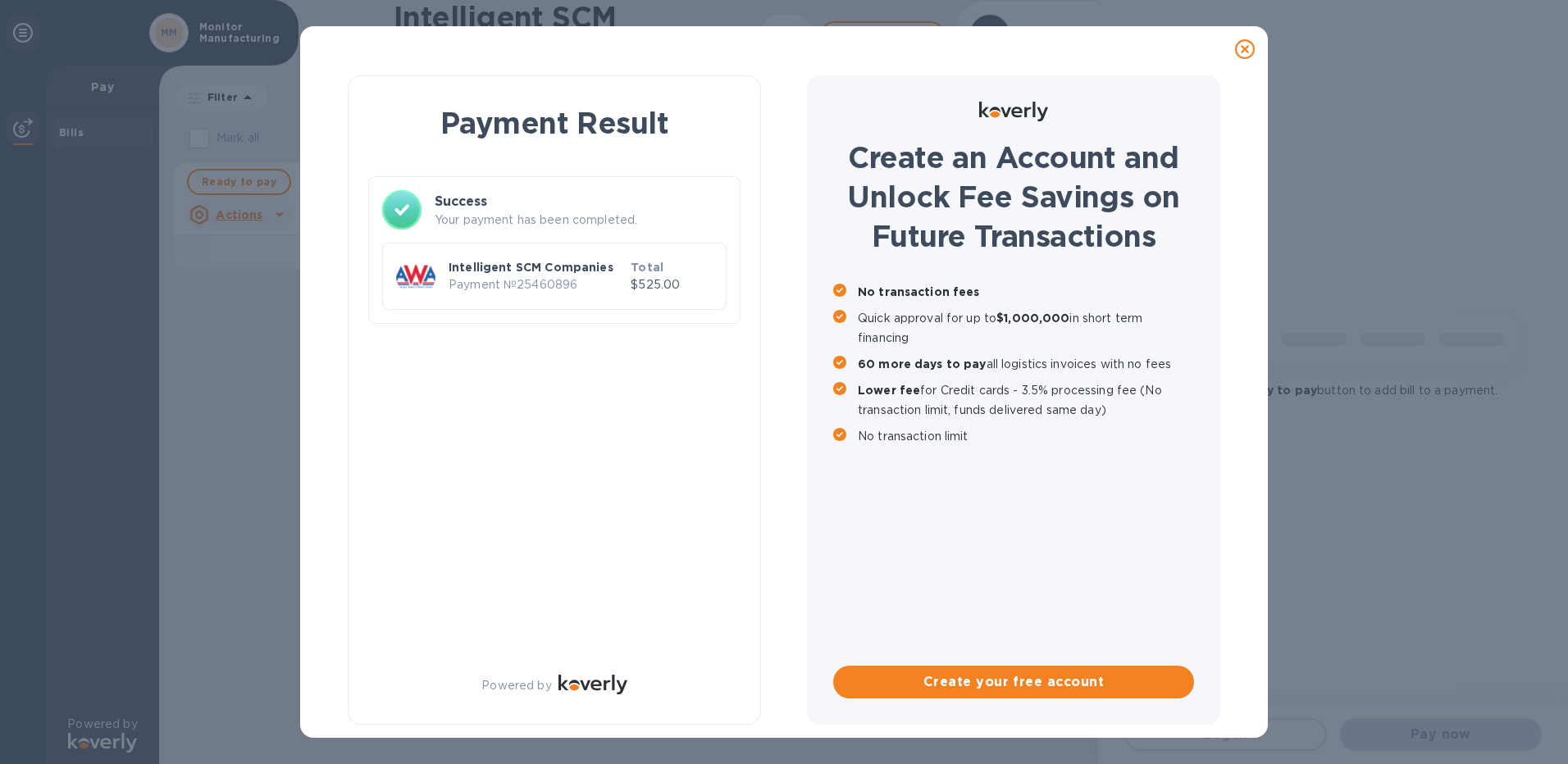
scroll to position [0, 0]
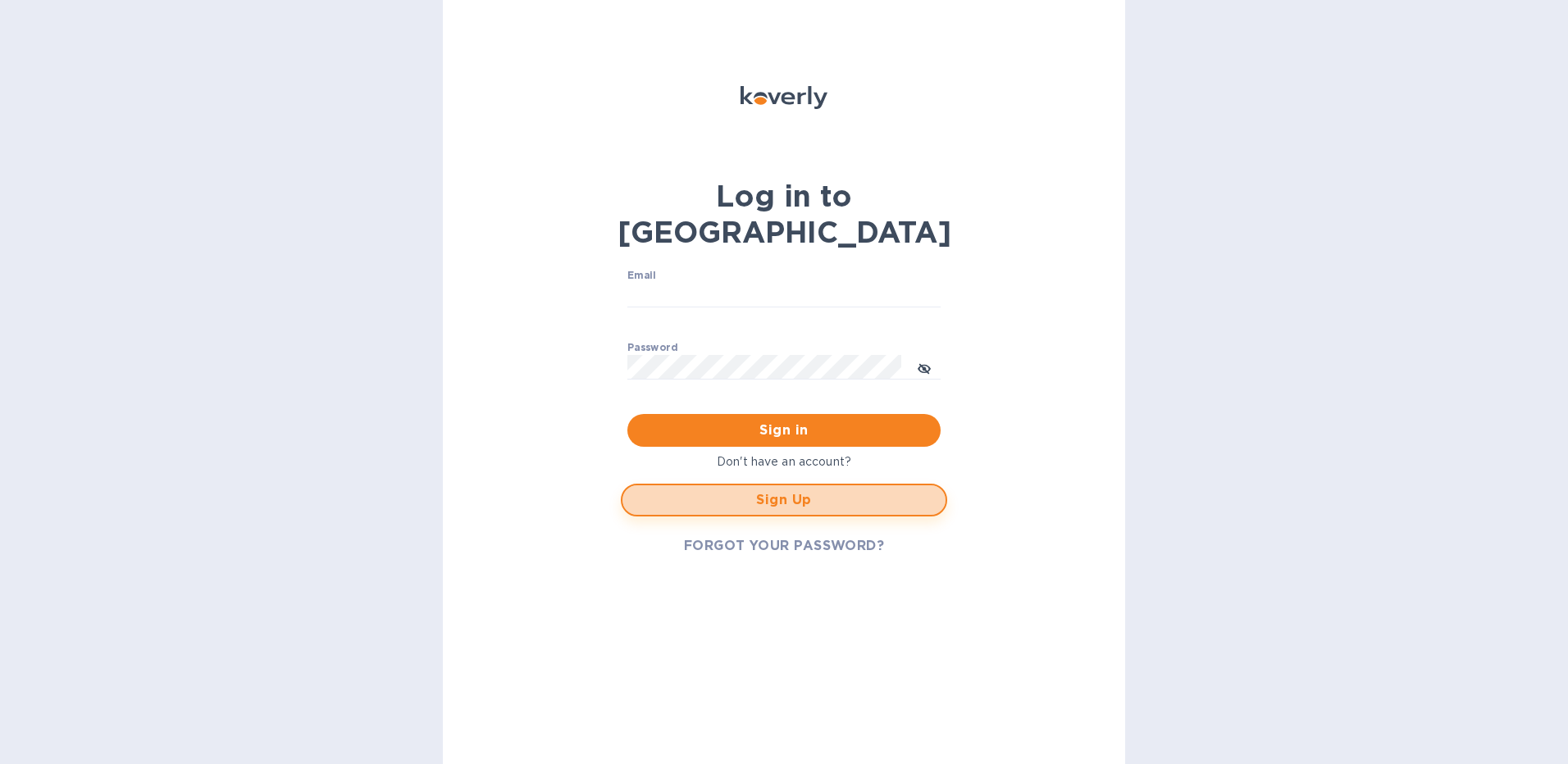
click at [767, 491] on span "Sign Up" at bounding box center [784, 500] width 297 height 20
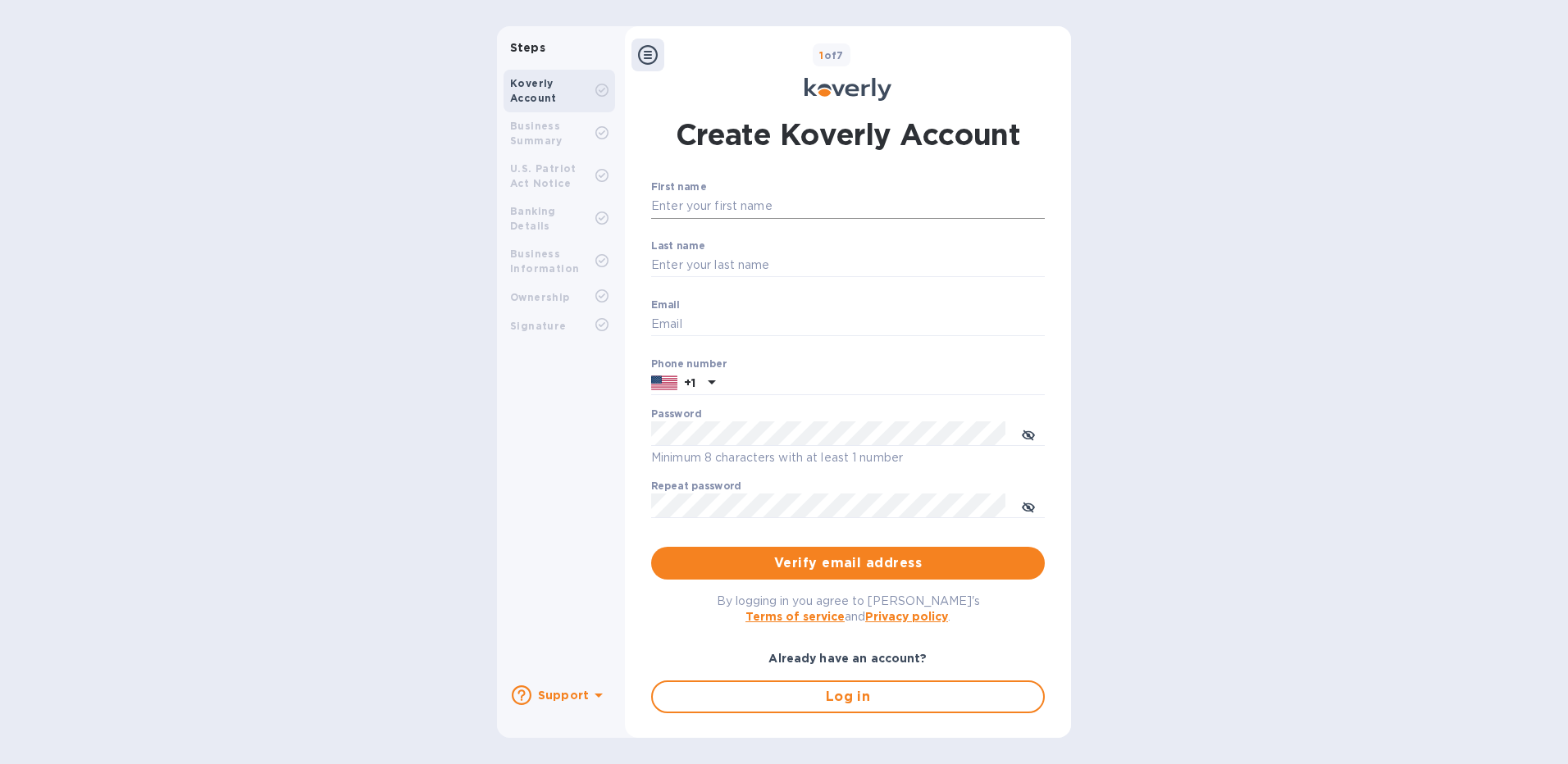
click at [710, 203] on input "First name" at bounding box center [848, 206] width 394 height 24
type input "[PERSON_NAME]"
click at [847, 331] on input "[EMAIL_ADDRESS][DOMAIN_NAME]" at bounding box center [848, 325] width 394 height 24
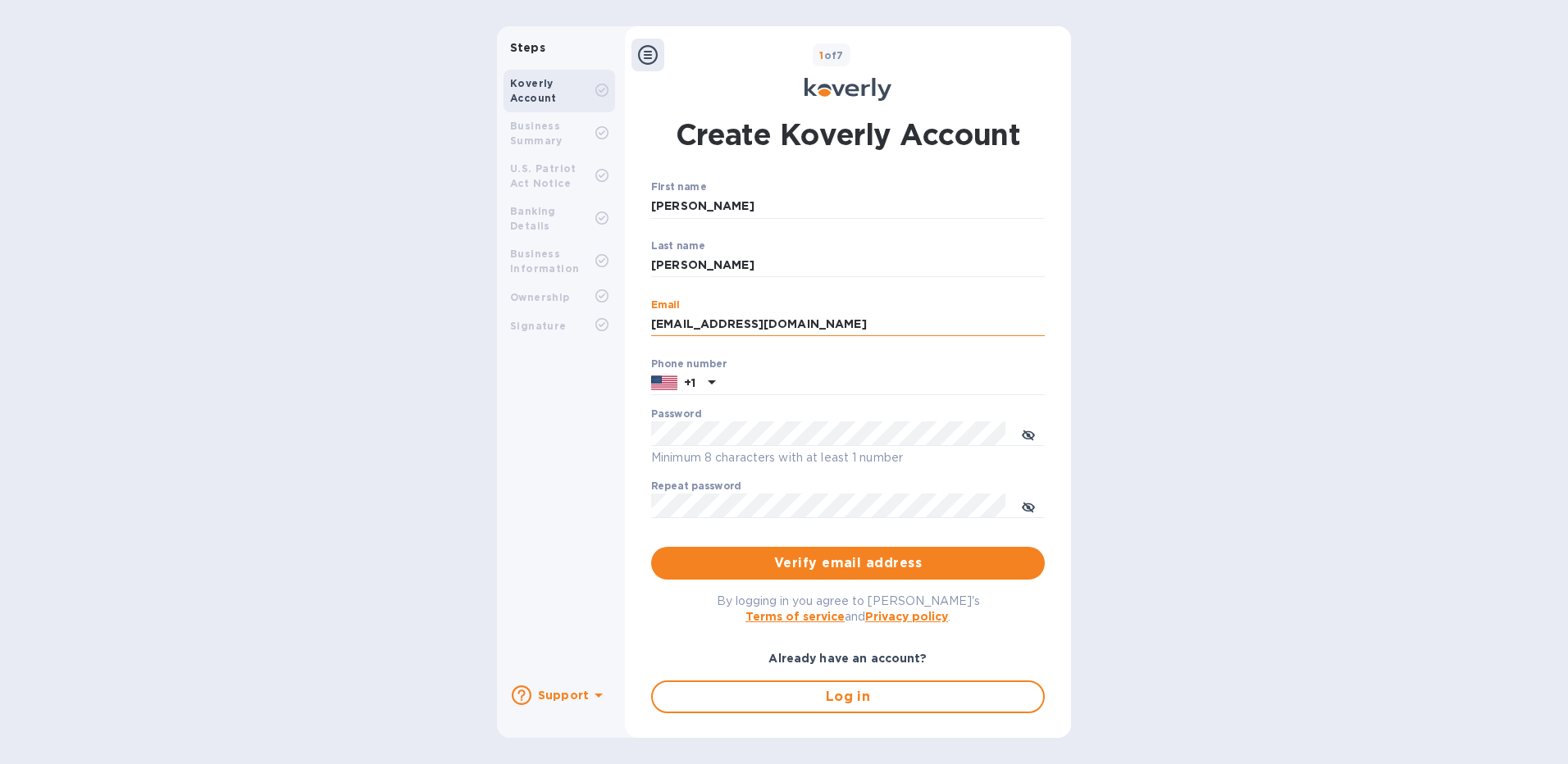
click at [847, 331] on input "[EMAIL_ADDRESS][DOMAIN_NAME]" at bounding box center [848, 325] width 394 height 24
type input "[EMAIL_ADDRESS][DOMAIN_NAME]"
click at [783, 385] on input "text" at bounding box center [883, 383] width 323 height 24
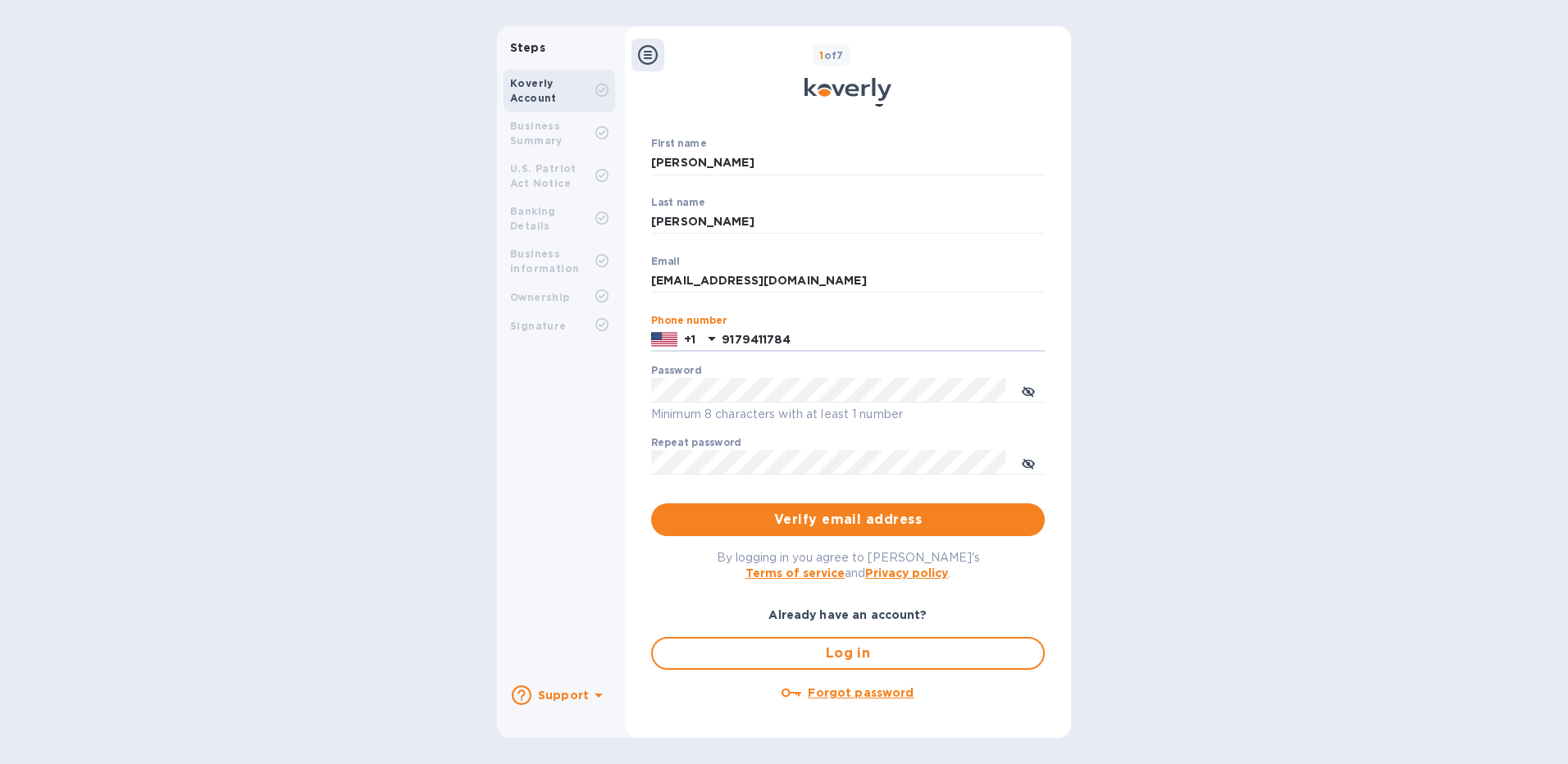
type input "9179411784"
click at [848, 521] on span "Verify email address" at bounding box center [848, 519] width 368 height 20
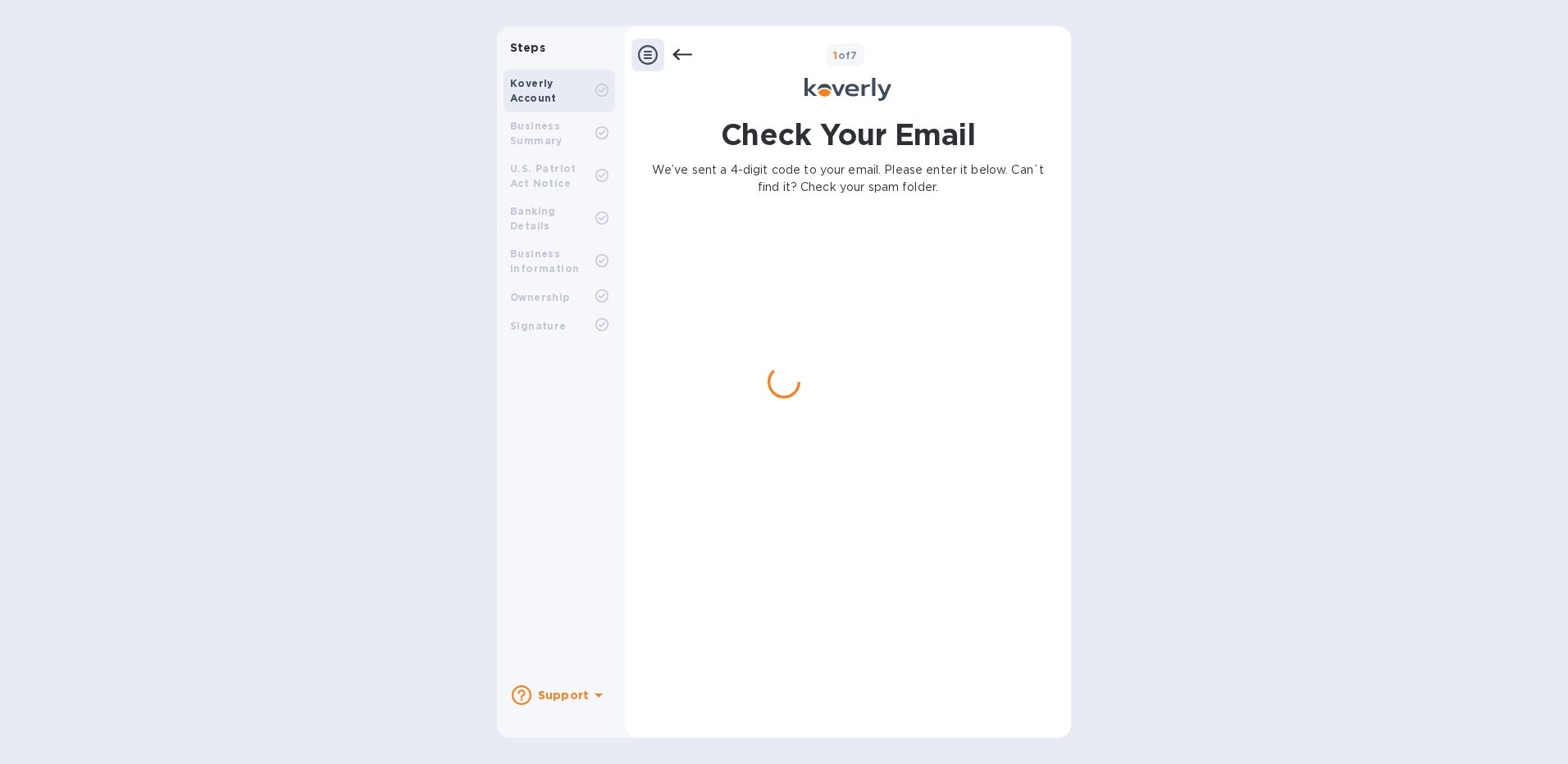
scroll to position [0, 0]
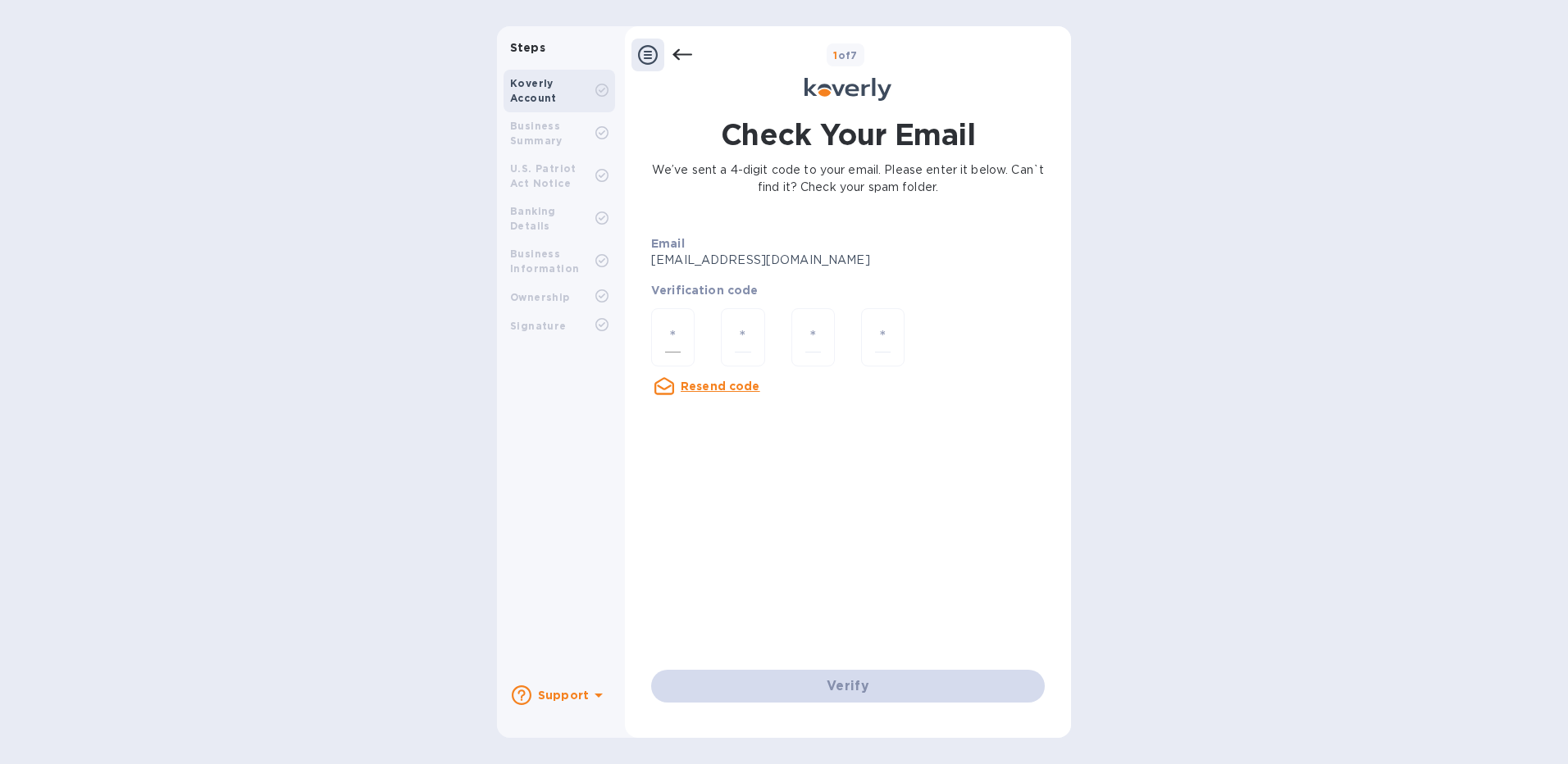
click at [668, 334] on input "number" at bounding box center [673, 337] width 16 height 30
click at [668, 340] on input "number" at bounding box center [673, 337] width 16 height 30
type input "7"
type input "0"
type input "5"
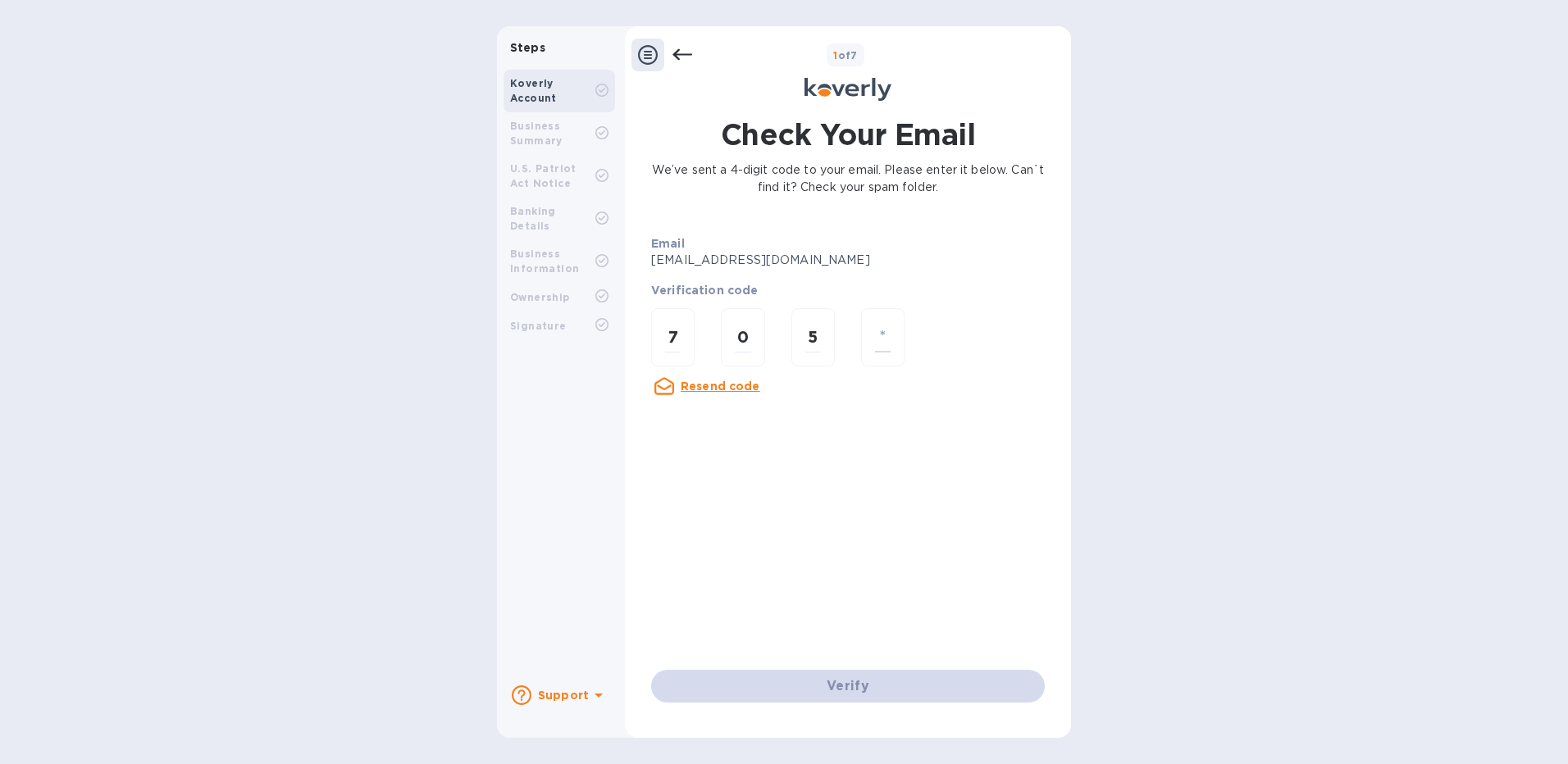
type input "3"
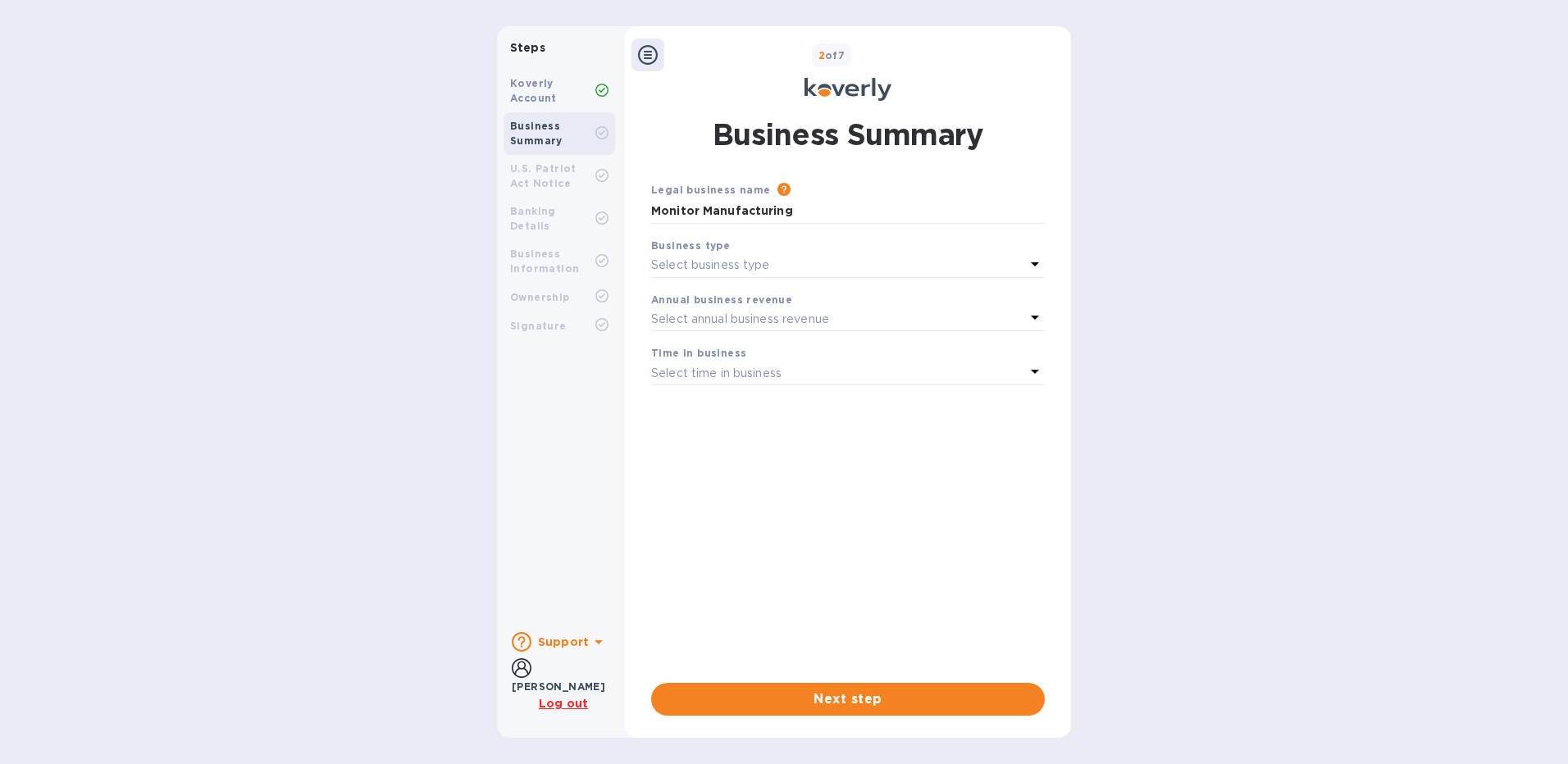
click at [744, 267] on p "Select business type" at bounding box center [710, 265] width 119 height 17
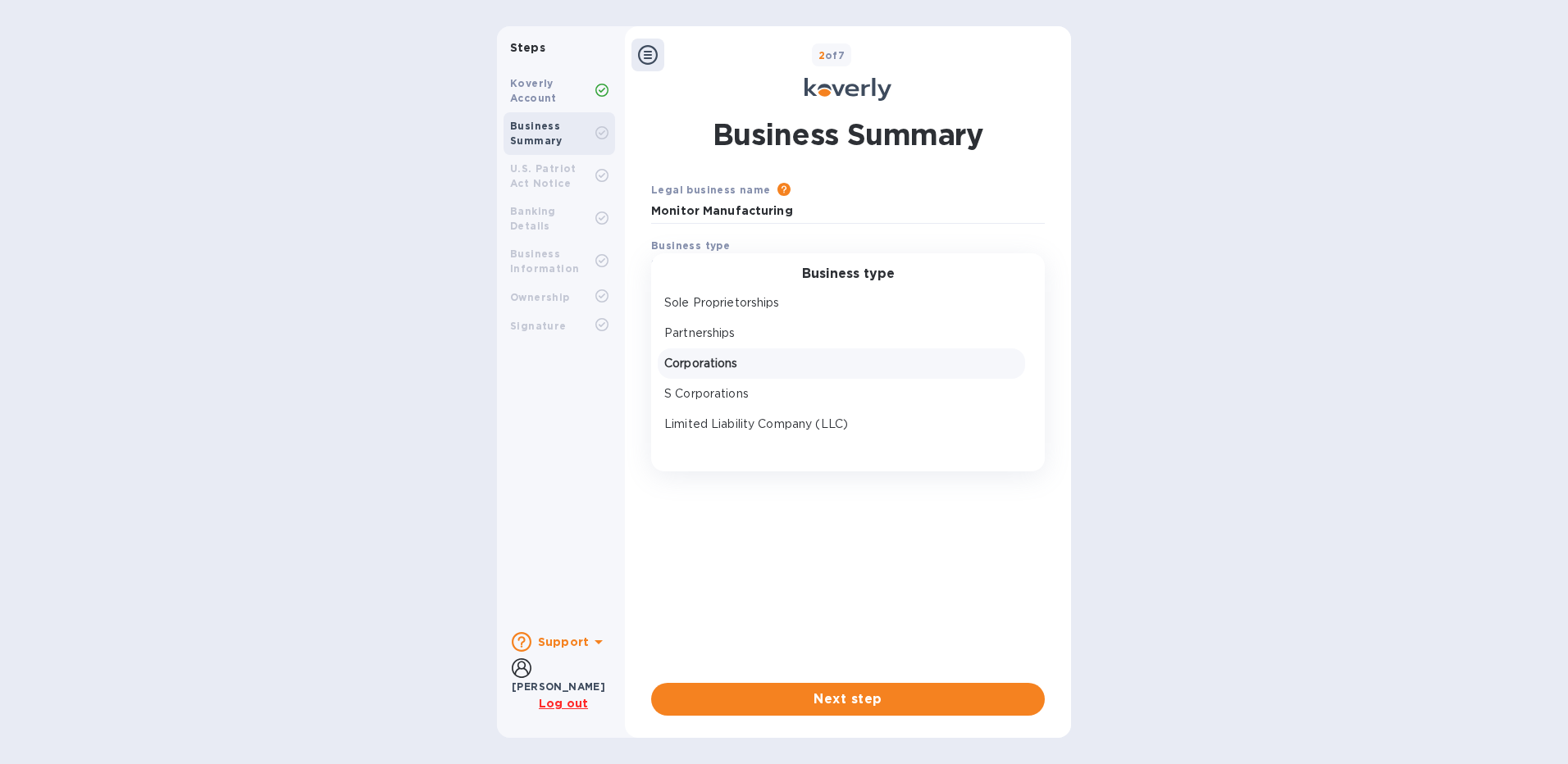
click at [734, 360] on p "Corporations" at bounding box center [841, 364] width 354 height 17
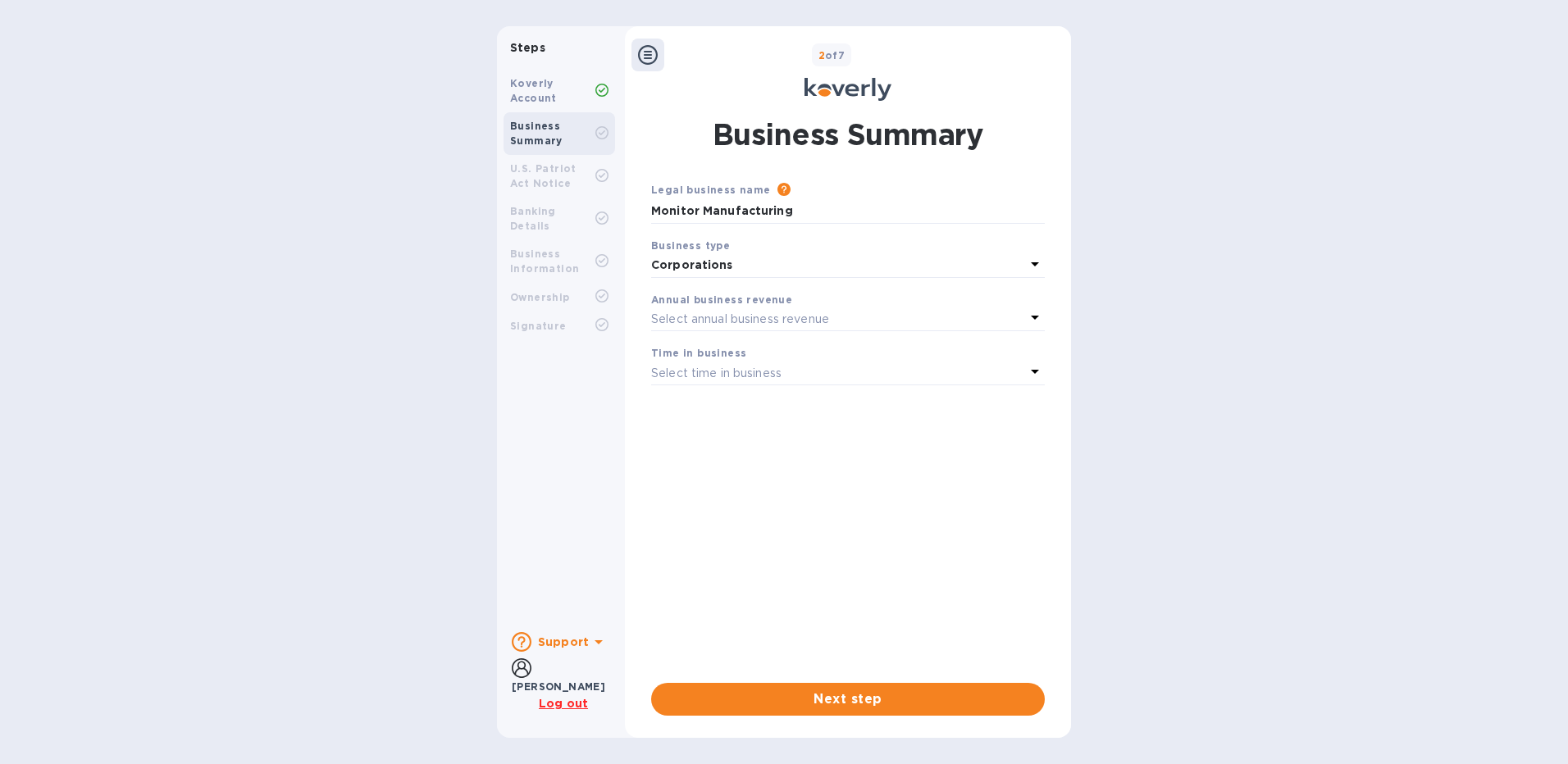
click at [858, 319] on div "Select annual business revenue" at bounding box center [838, 318] width 374 height 23
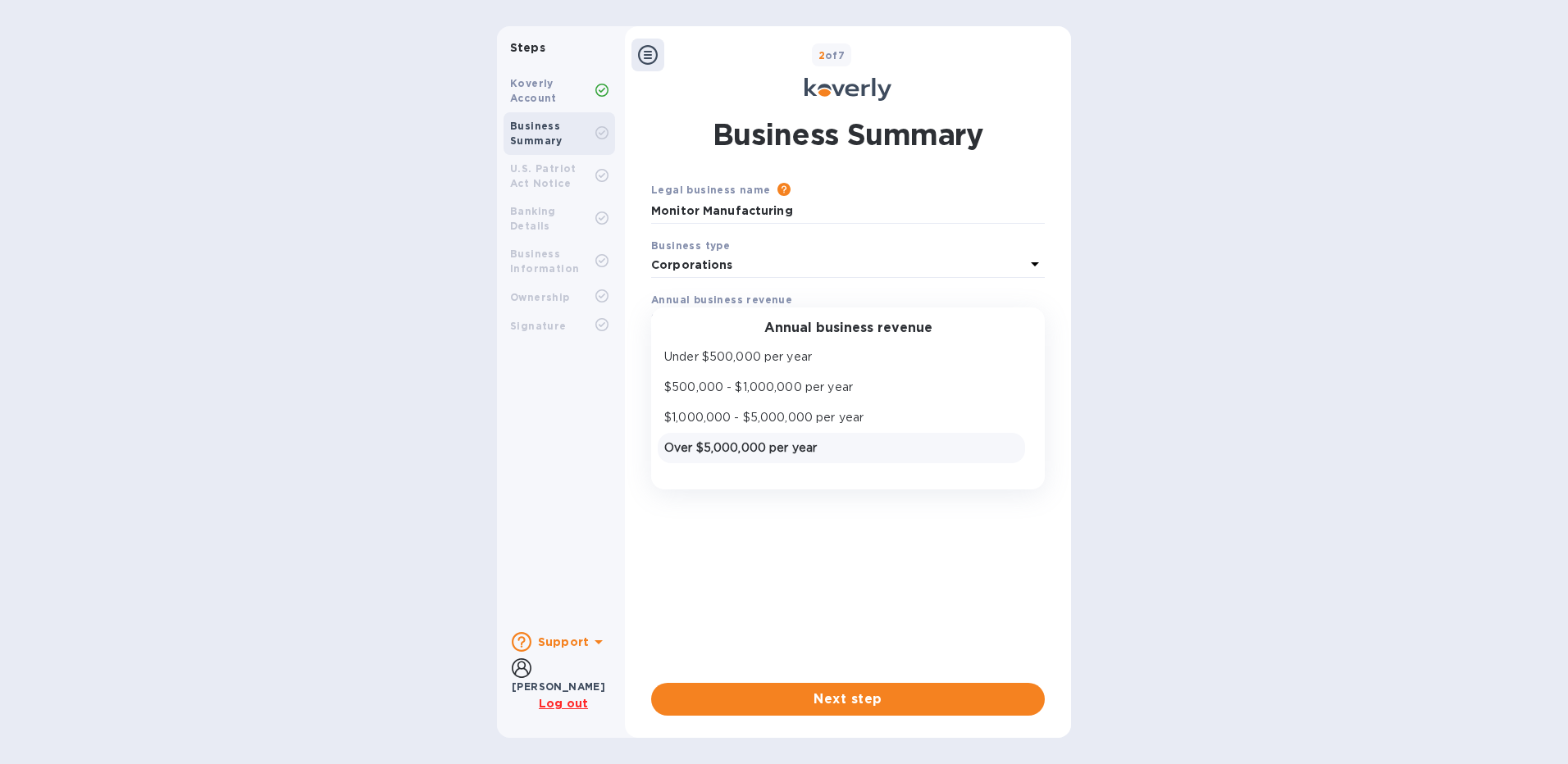
click at [771, 444] on p "Over $5,000,000 per year" at bounding box center [841, 448] width 354 height 17
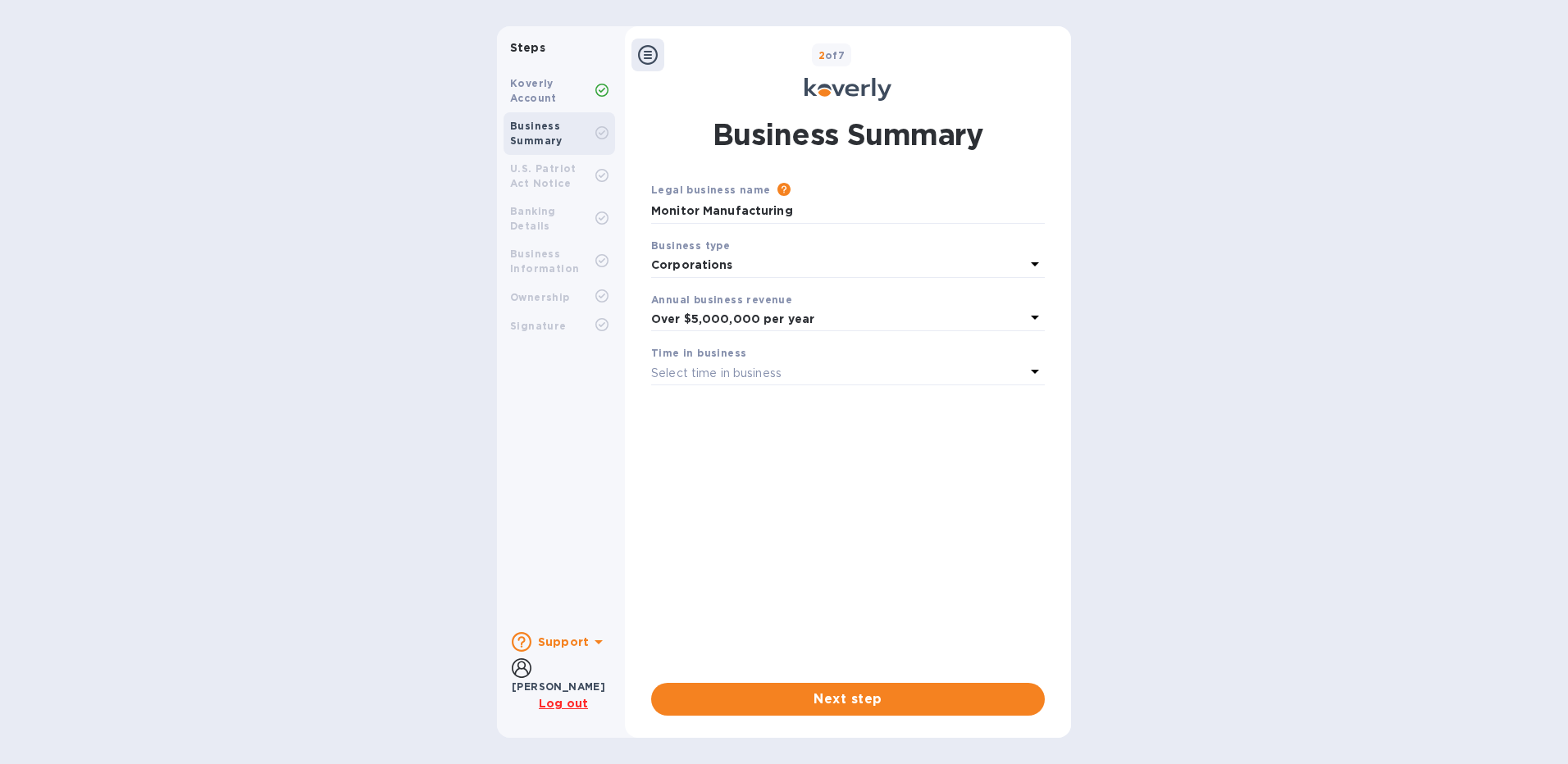
click at [784, 373] on div "Select time in business" at bounding box center [838, 373] width 374 height 23
click at [742, 501] on p "More than 5 years" at bounding box center [841, 502] width 354 height 17
click at [840, 701] on span "Next step" at bounding box center [848, 699] width 368 height 20
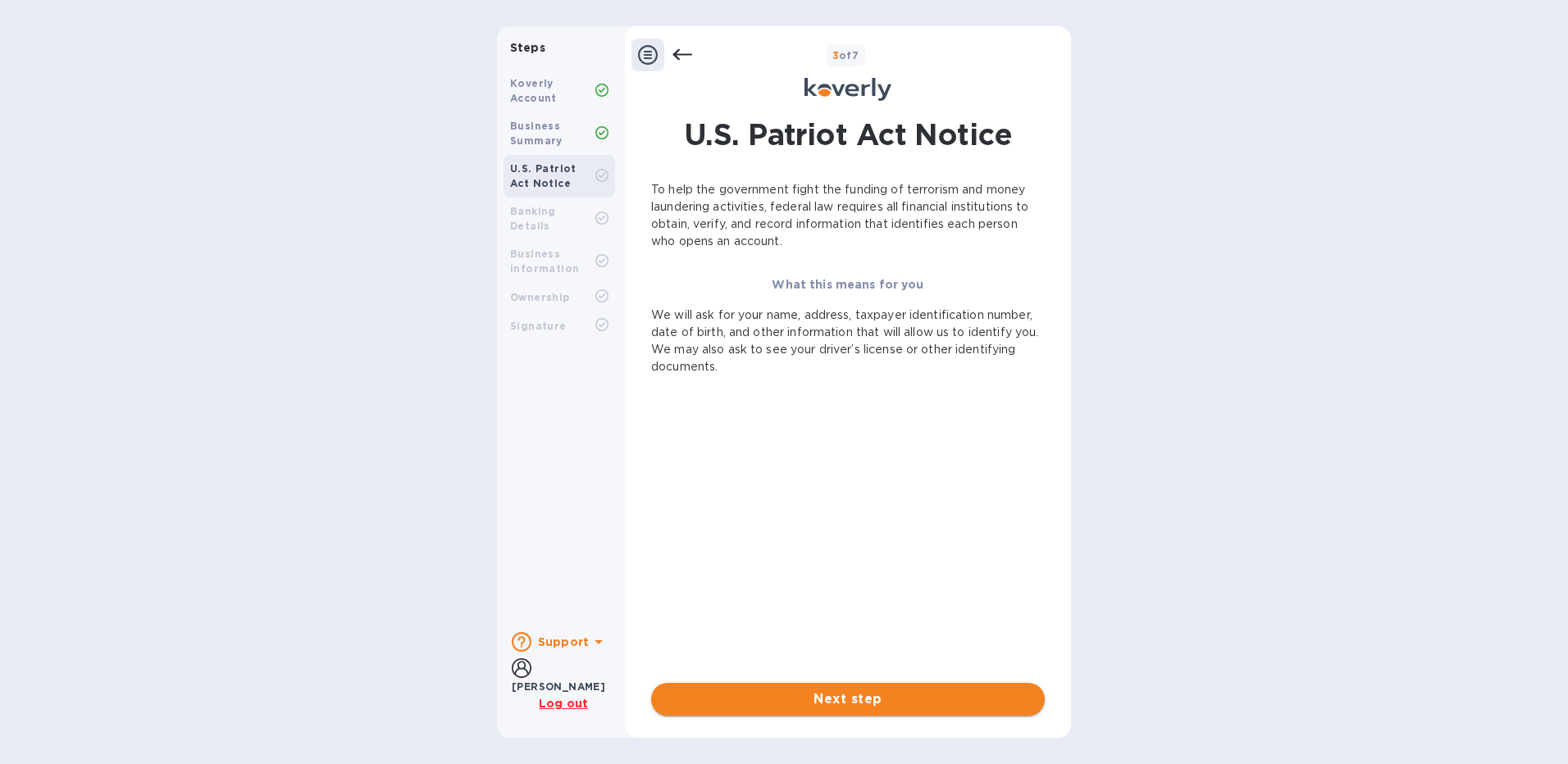
click at [849, 691] on span "Next step" at bounding box center [848, 699] width 368 height 20
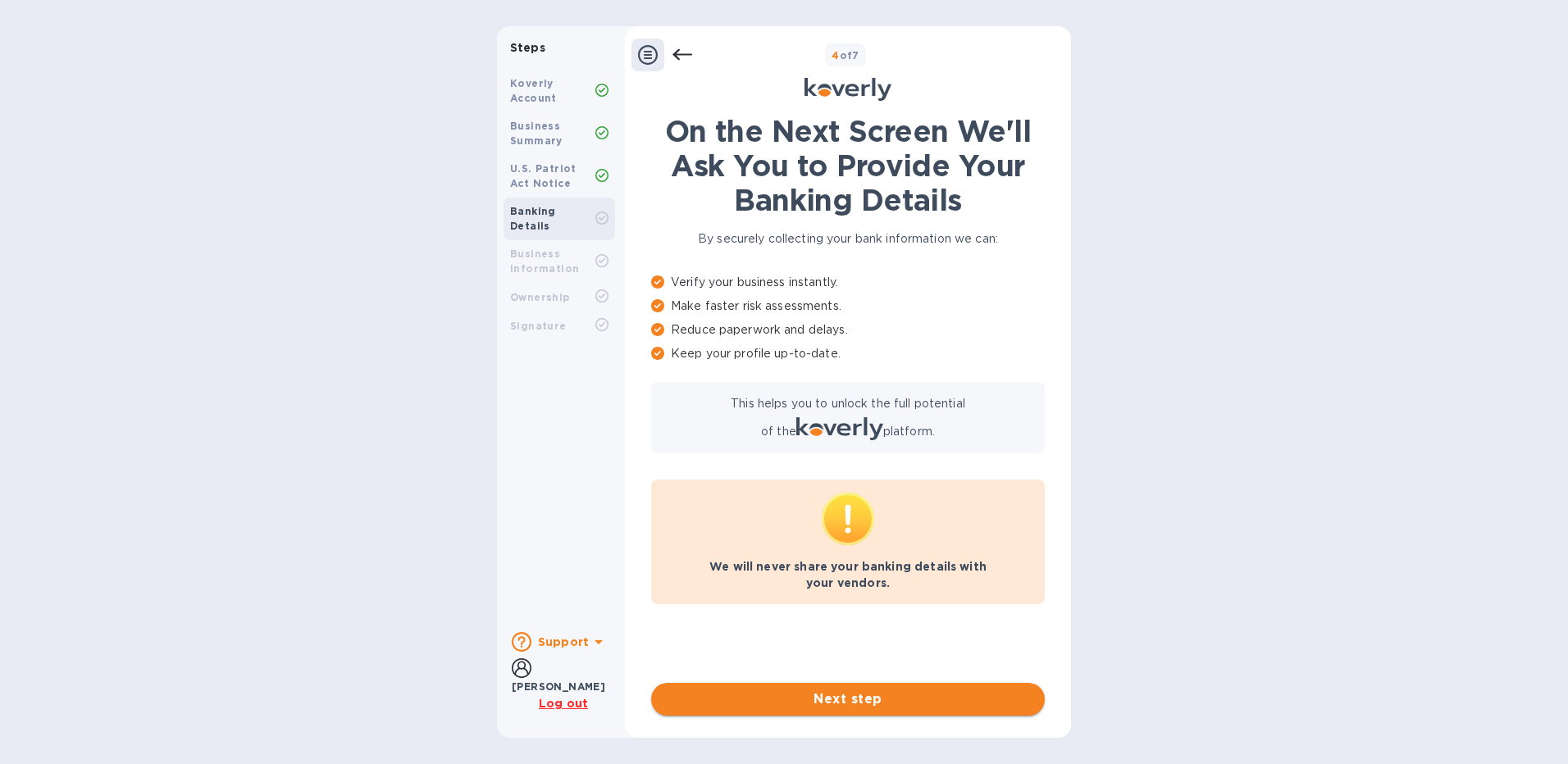
click at [832, 707] on span "Next step" at bounding box center [848, 699] width 368 height 20
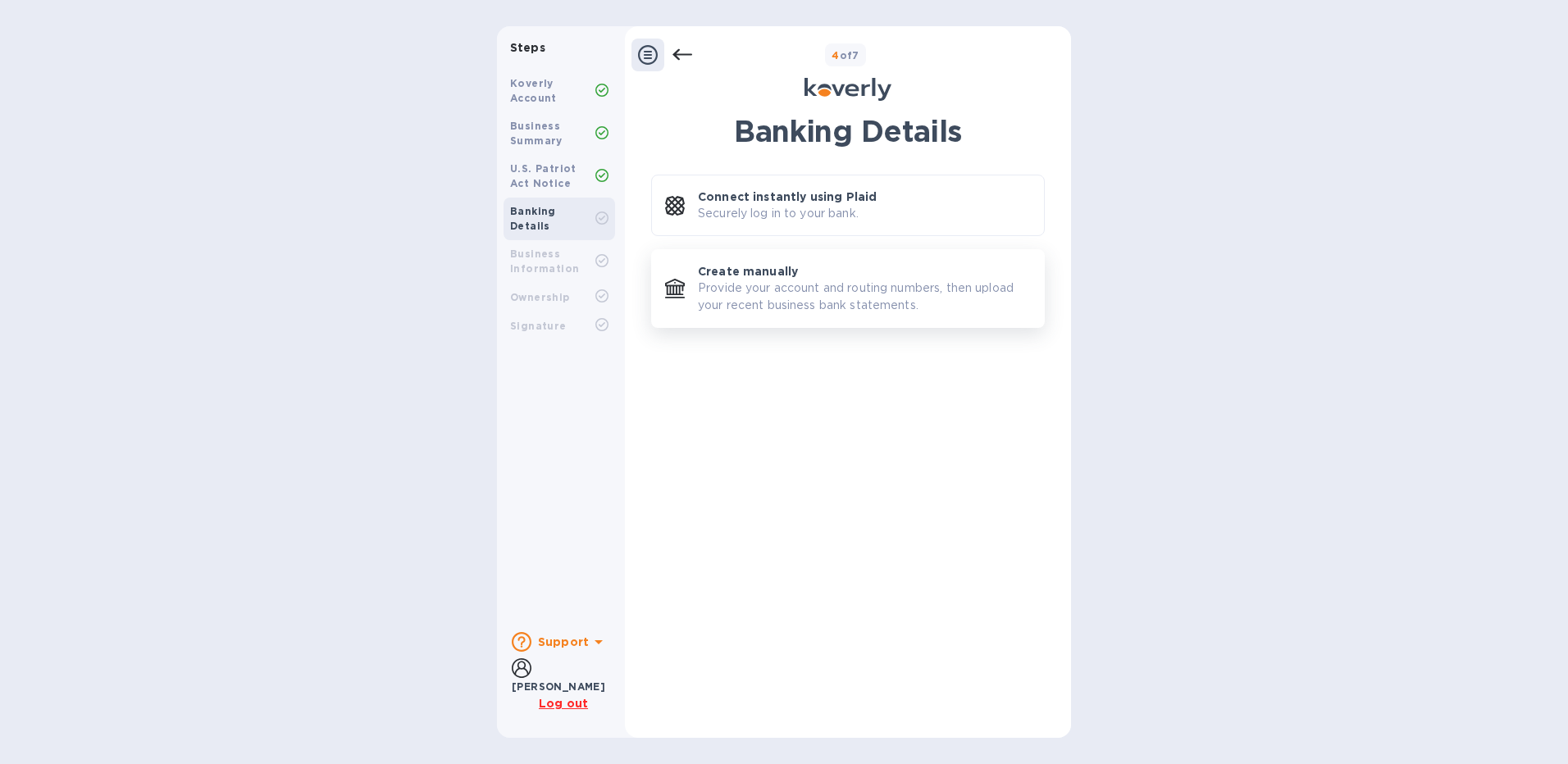
click at [782, 283] on p "Provide your account and routing numbers, then upload your recent business bank…" at bounding box center [864, 297] width 333 height 35
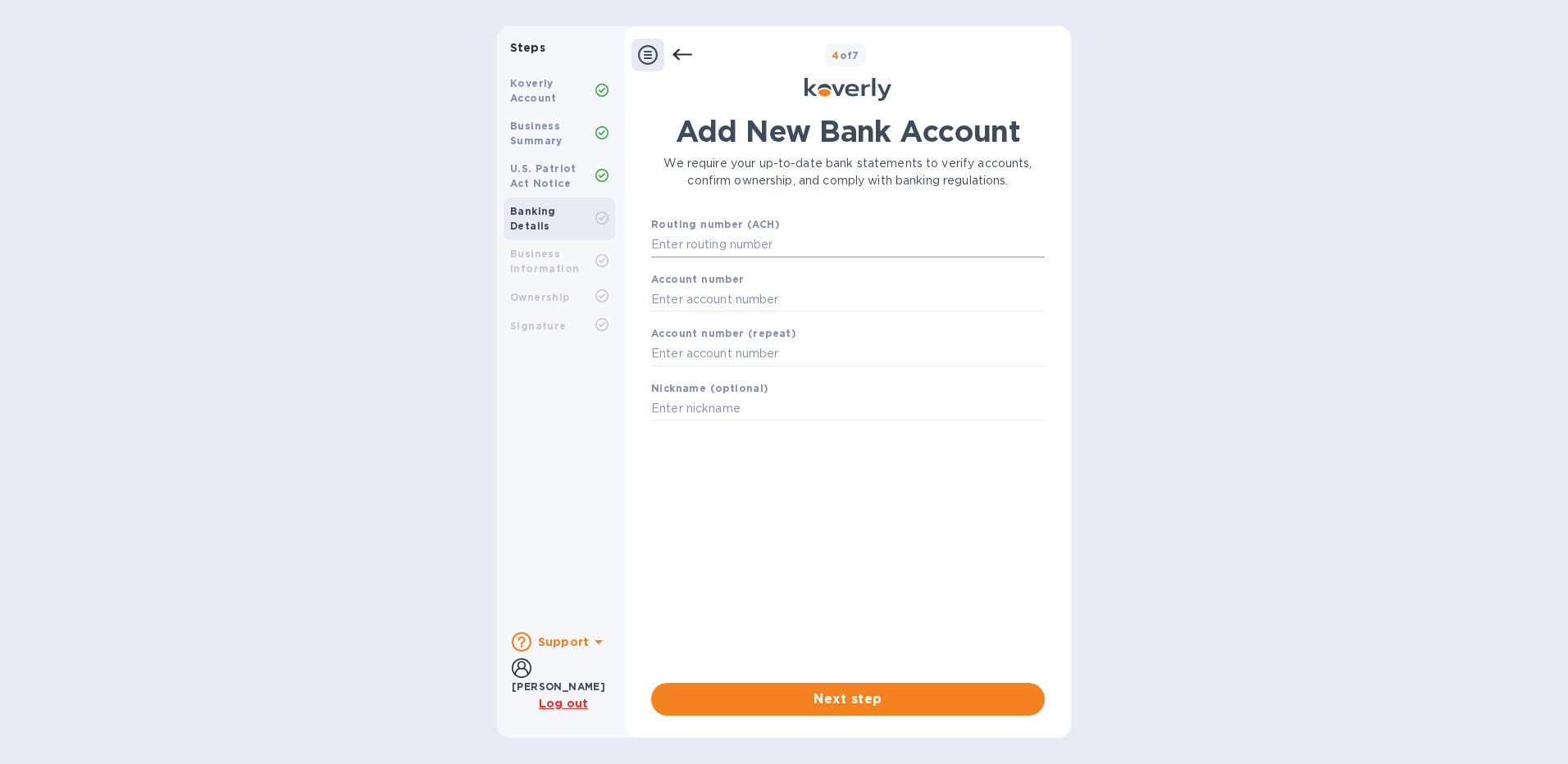
click at [813, 236] on input "text" at bounding box center [848, 245] width 394 height 24
type input "091000022"
type input "130108732848"
click at [728, 381] on input "text" at bounding box center [848, 375] width 394 height 24
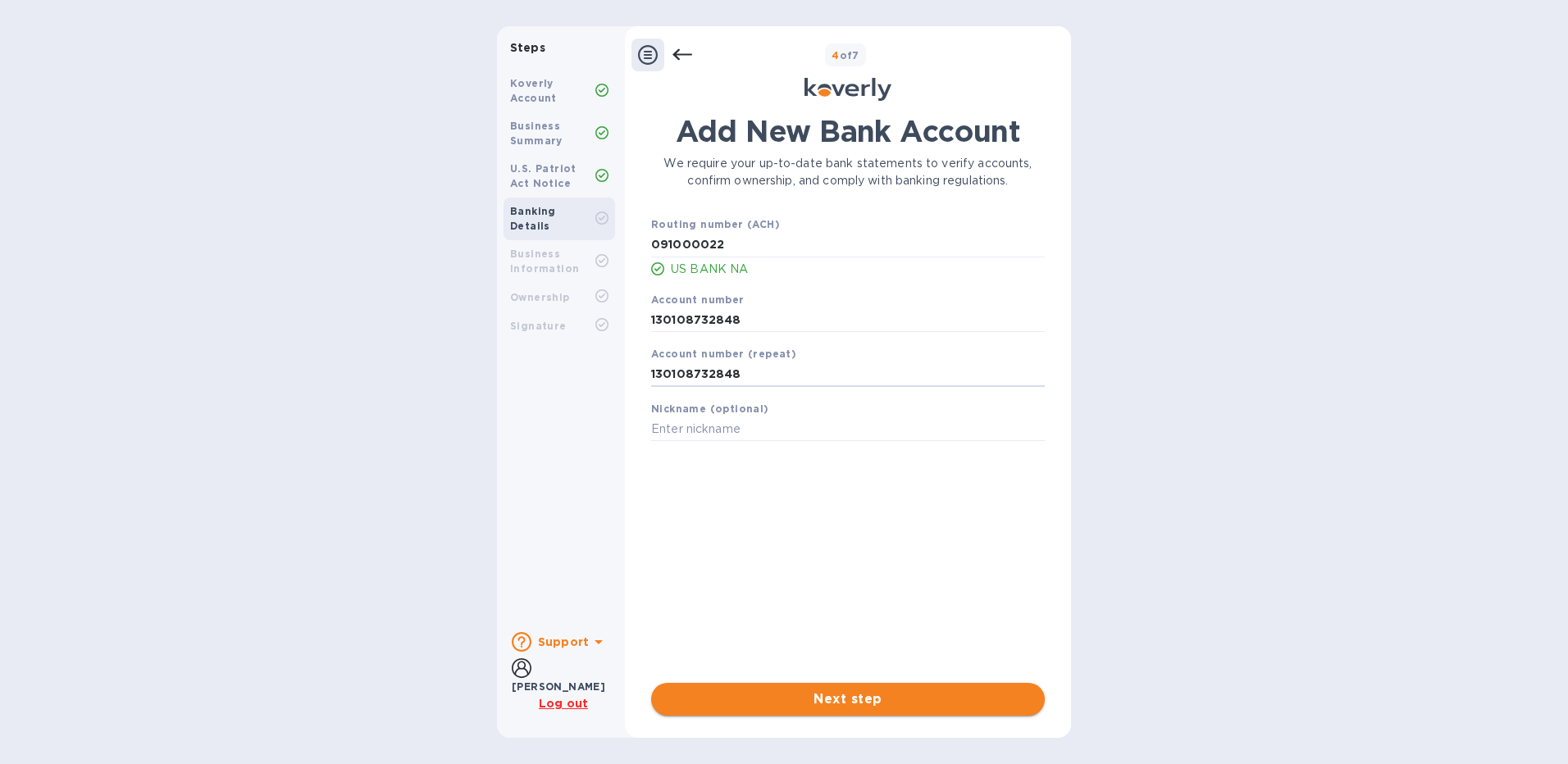
type input "130108732848"
click at [837, 698] on span "Next step" at bounding box center [848, 699] width 368 height 20
